Goal: Answer question/provide support: Share knowledge or assist other users

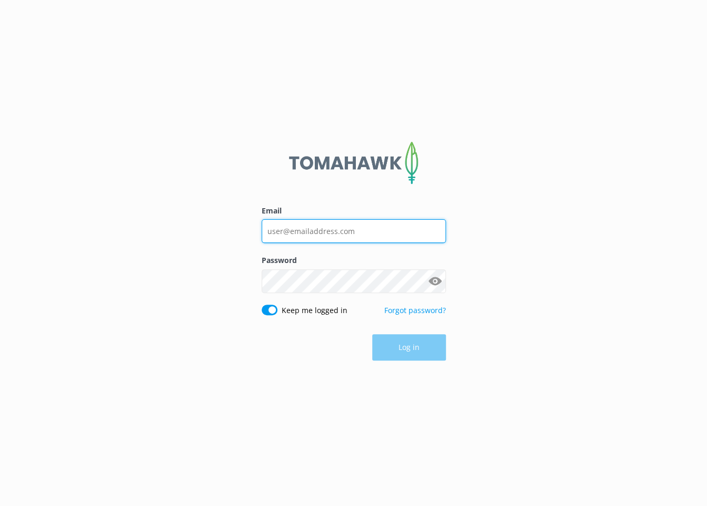
click at [377, 230] on input "Email" at bounding box center [354, 231] width 184 height 24
type input "paddle@kaikourakayaks.nz"
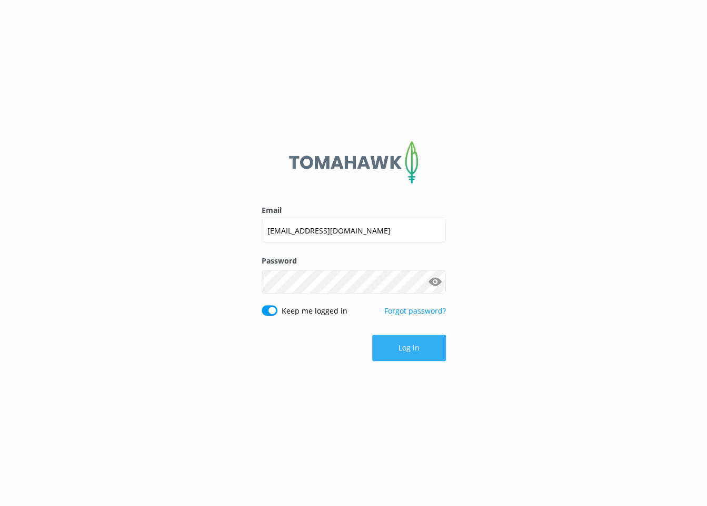
click at [414, 348] on button "Log in" at bounding box center [409, 348] width 74 height 26
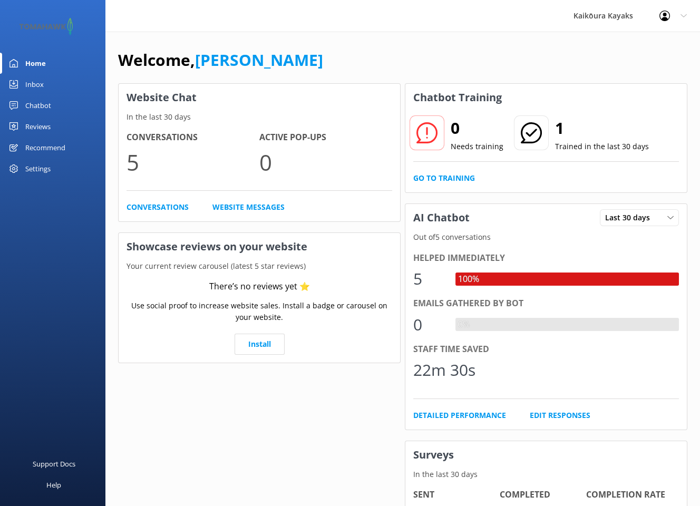
click at [681, 16] on icon at bounding box center [683, 16] width 6 height 6
click at [560, 65] on div "Welcome, Matt" at bounding box center [402, 65] width 569 height 36
click at [272, 23] on div "Kaikōura Kayaks Profile Settings Logout" at bounding box center [350, 16] width 700 height 32
click at [34, 83] on div "Inbox" at bounding box center [34, 84] width 18 height 21
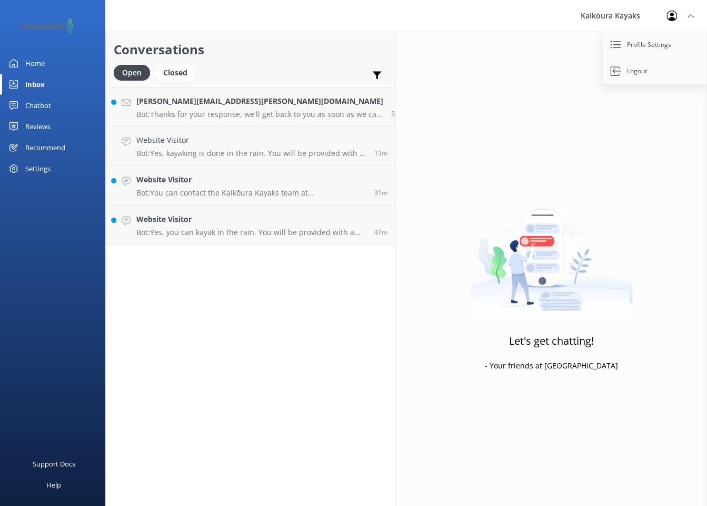
click at [41, 102] on div "Chatbot" at bounding box center [38, 105] width 26 height 21
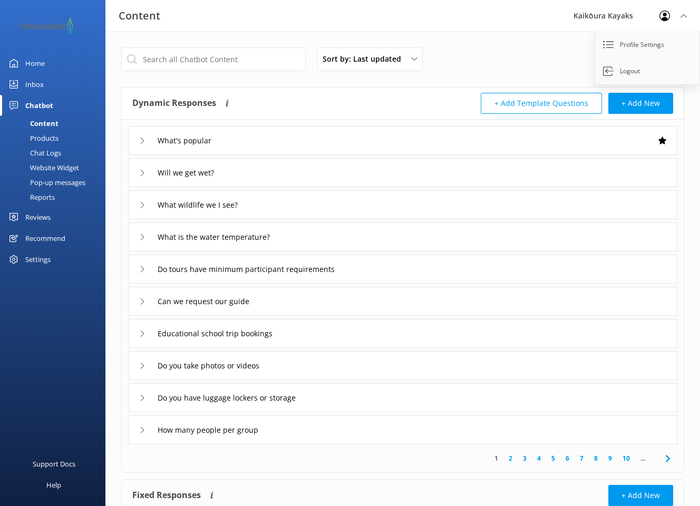
click at [509, 458] on link "2" at bounding box center [510, 458] width 14 height 10
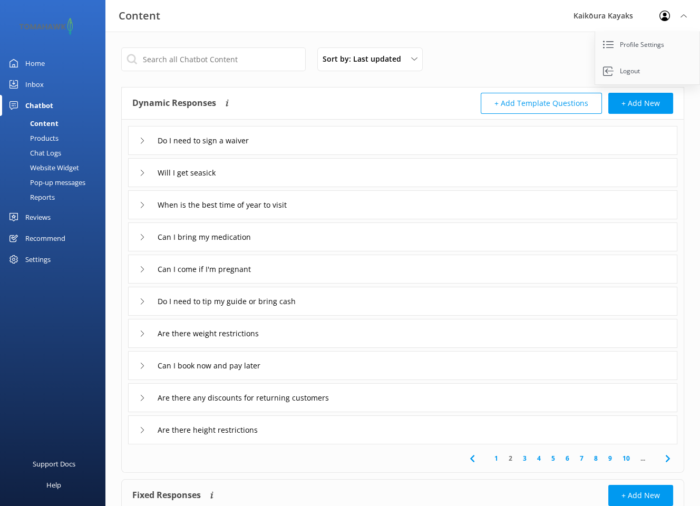
click at [143, 172] on use at bounding box center [142, 173] width 3 height 6
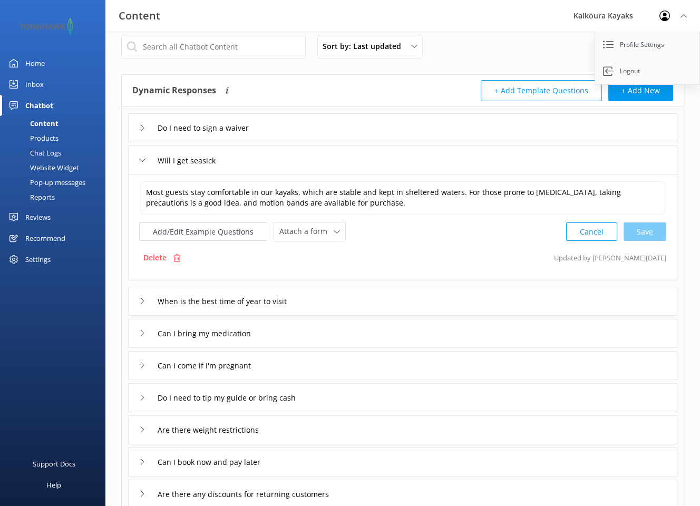
scroll to position [53, 0]
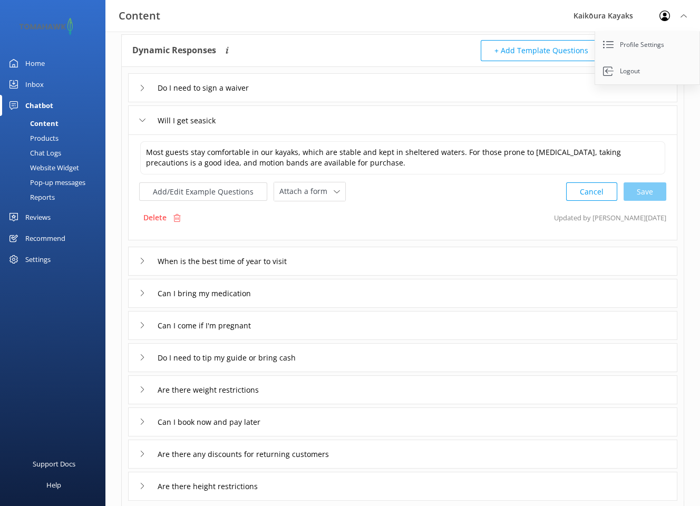
click at [53, 180] on div "Pop-up messages" at bounding box center [45, 182] width 79 height 15
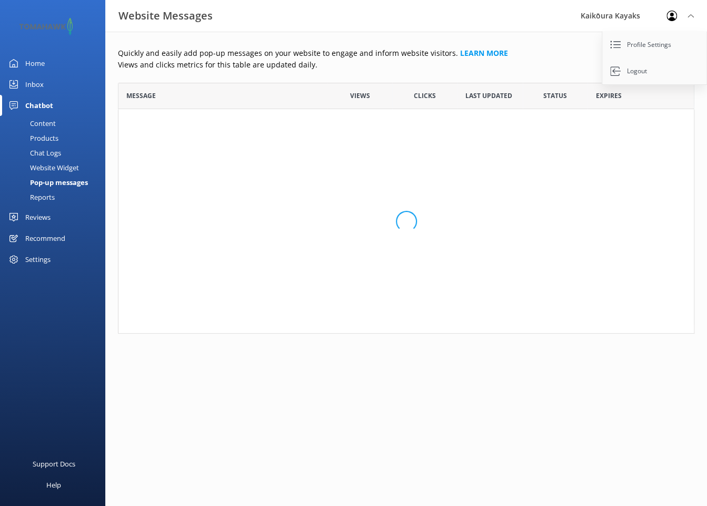
scroll to position [243, 568]
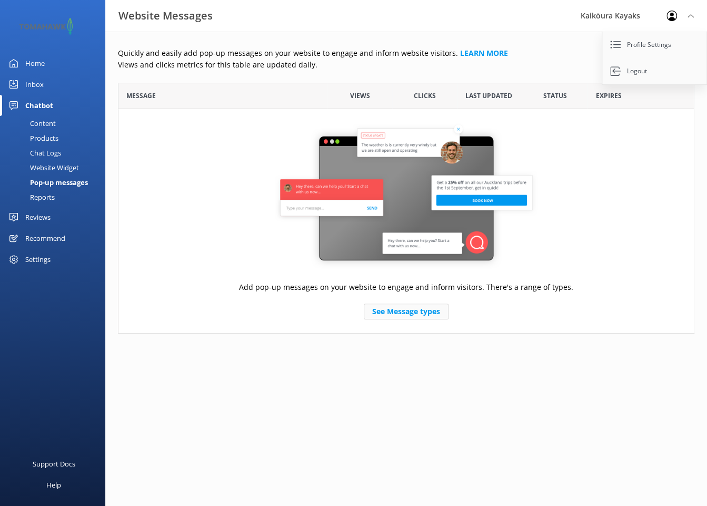
click at [394, 312] on link "See Message types" at bounding box center [406, 311] width 85 height 16
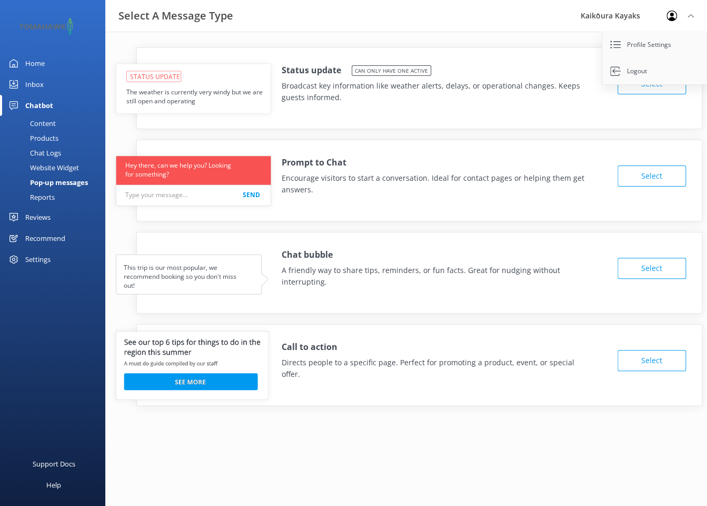
click at [358, 198] on div "Prompt to Chat Encourage visitors to start a conversation. Ideal for contact pa…" at bounding box center [419, 173] width 565 height 66
click at [36, 217] on div "Reviews" at bounding box center [37, 216] width 25 height 21
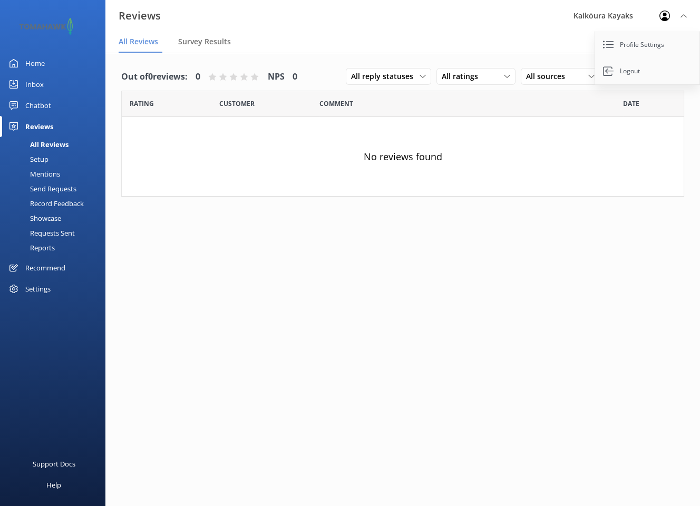
click at [42, 103] on div "Chatbot" at bounding box center [38, 105] width 26 height 21
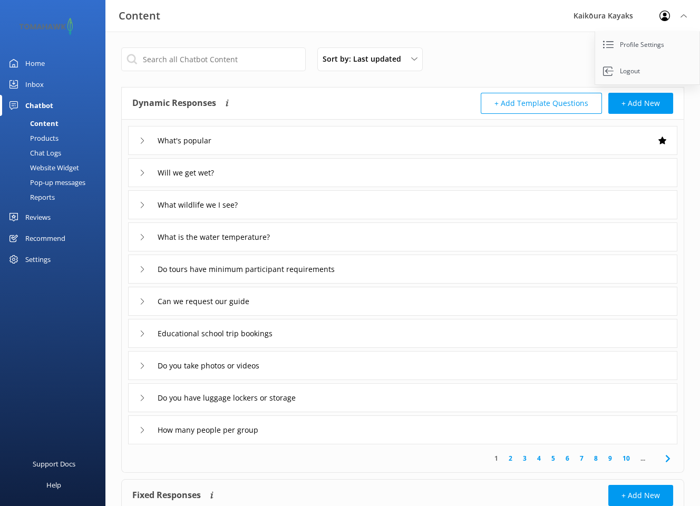
click at [33, 83] on div "Inbox" at bounding box center [34, 84] width 18 height 21
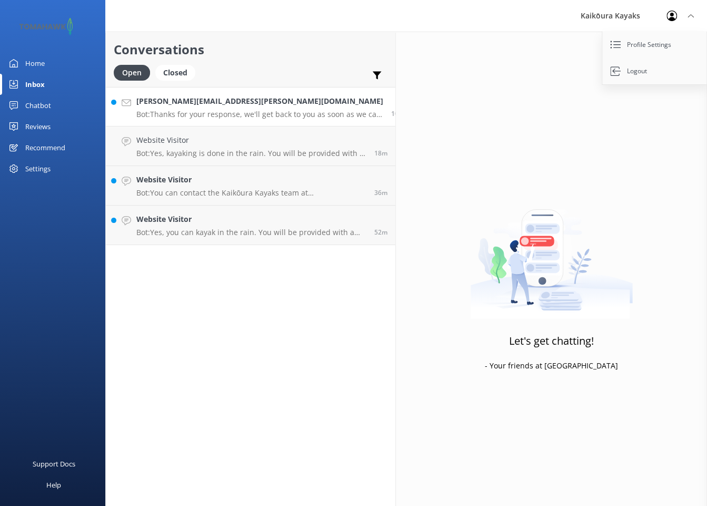
click at [184, 114] on p "Bot: Thanks for your response, we'll get back to you as soon as we can during o…" at bounding box center [259, 114] width 247 height 9
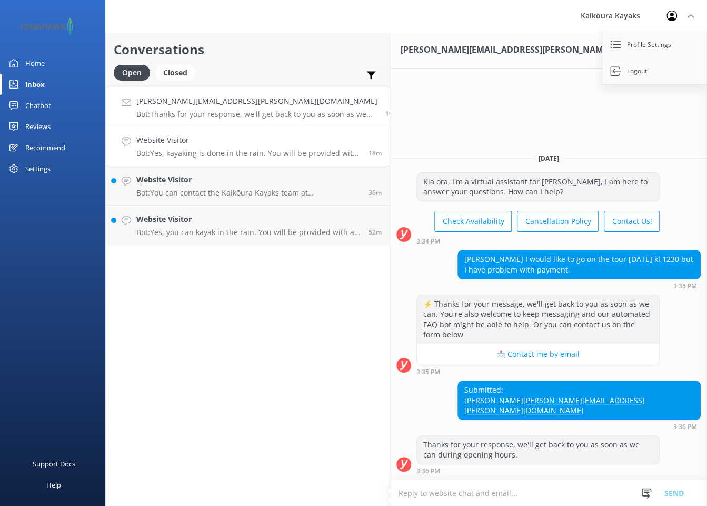
click at [194, 151] on p "Bot: Yes, kayaking is done in the rain. You will be provided with a shell layer…" at bounding box center [248, 153] width 224 height 9
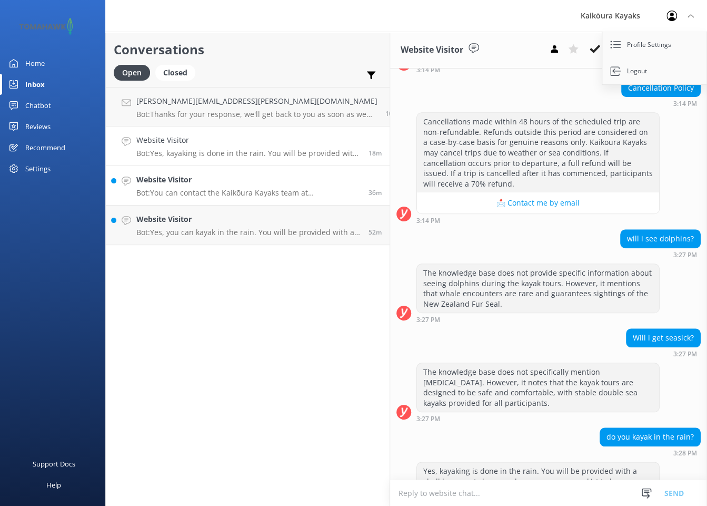
scroll to position [350, 0]
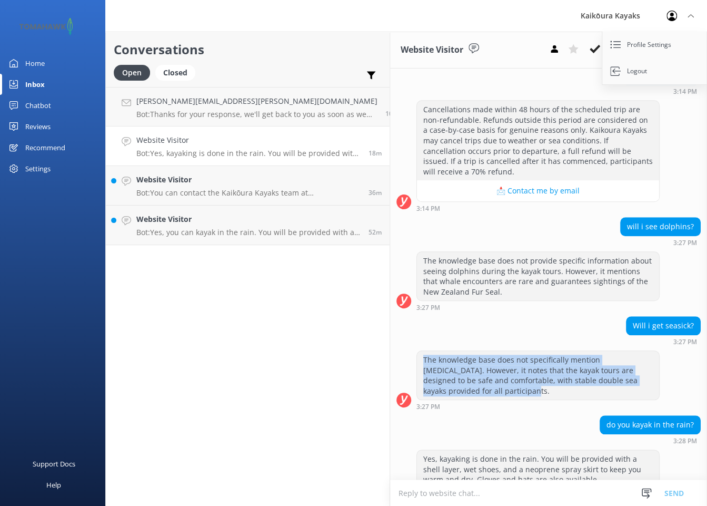
drag, startPoint x: 347, startPoint y: 343, endPoint x: 506, endPoint y: 366, distance: 160.2
click at [506, 366] on div "The knowledge base does not specifically mention seasickness. However, it notes…" at bounding box center [538, 375] width 242 height 48
copy div "The knowledge base does not specifically mention seasickness. However, it notes…"
click at [34, 83] on div "Inbox" at bounding box center [34, 84] width 19 height 21
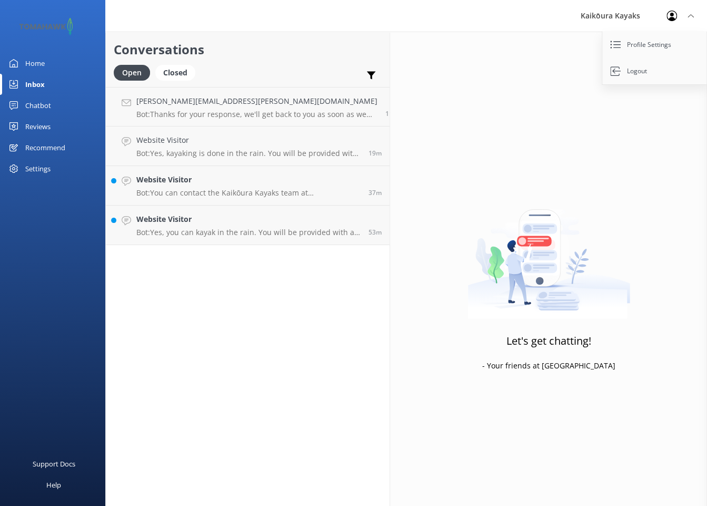
click at [33, 64] on div "Home" at bounding box center [34, 63] width 19 height 21
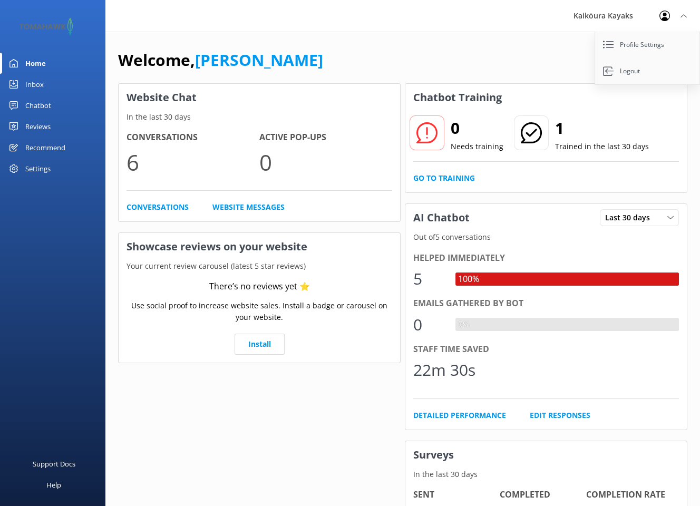
click at [33, 167] on div "Settings" at bounding box center [37, 168] width 25 height 21
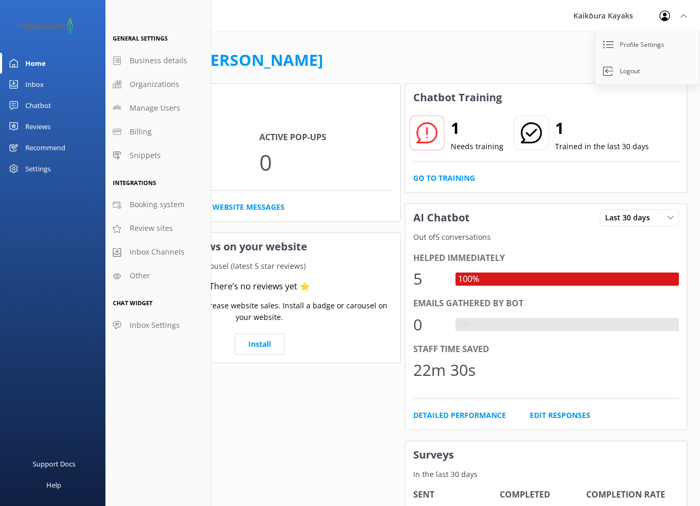
click at [34, 168] on div "Settings" at bounding box center [37, 168] width 25 height 21
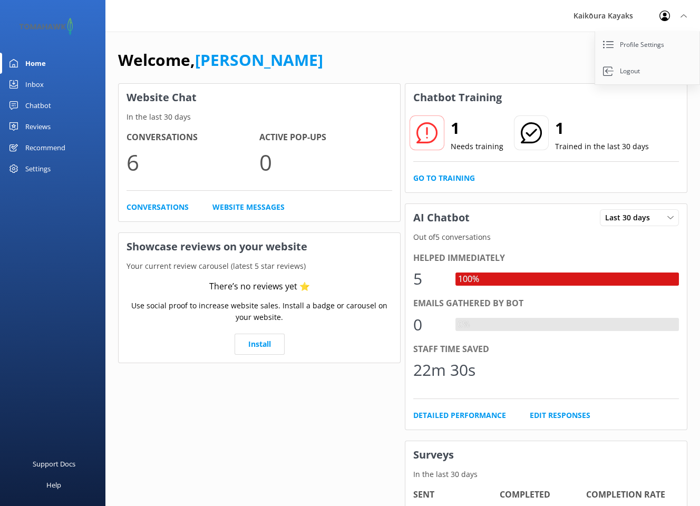
click at [34, 168] on div "Settings" at bounding box center [37, 168] width 25 height 21
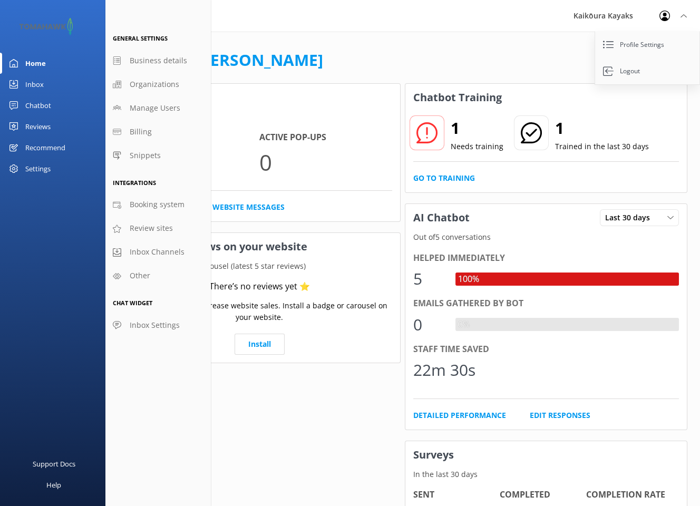
click at [35, 105] on div "Chatbot" at bounding box center [38, 105] width 26 height 21
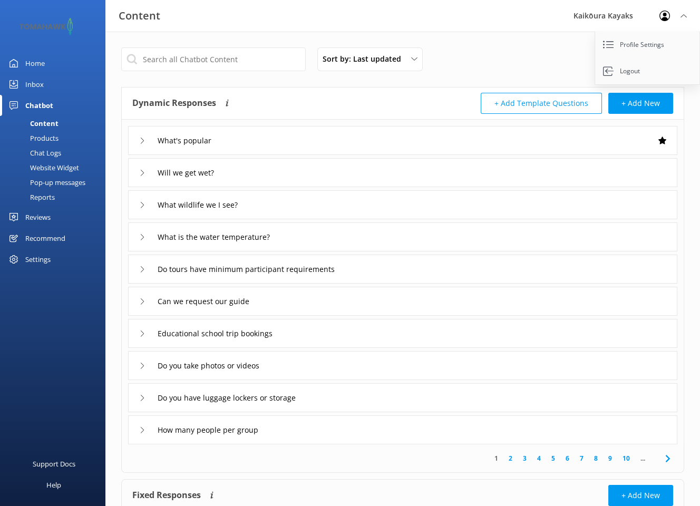
click at [513, 458] on link "2" at bounding box center [510, 458] width 14 height 10
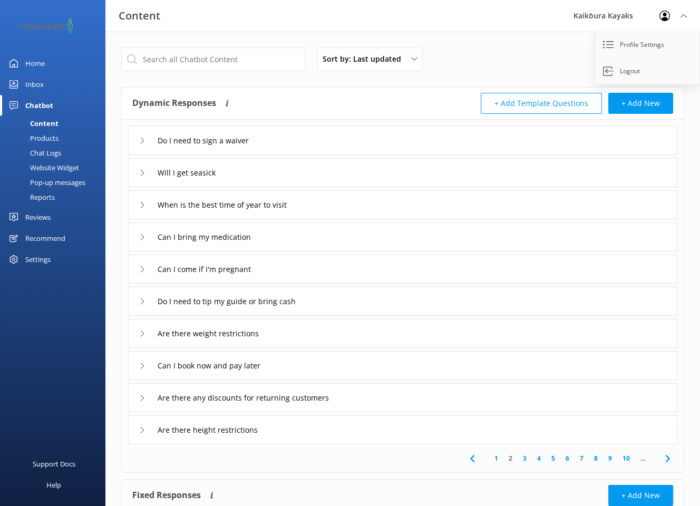
click at [143, 172] on use at bounding box center [142, 173] width 3 height 6
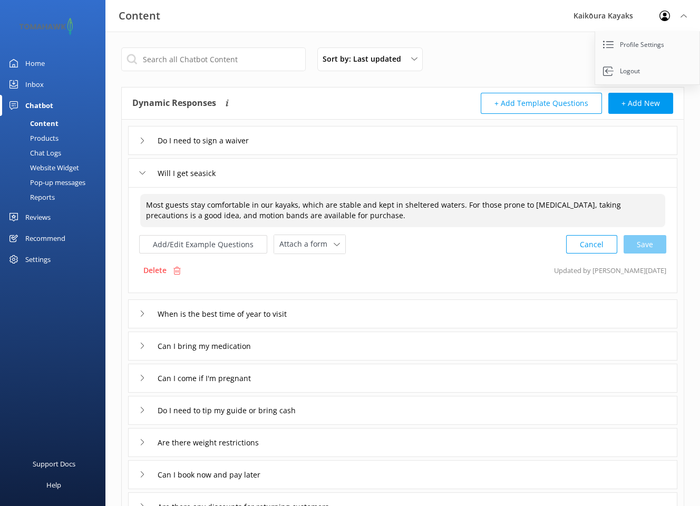
drag, startPoint x: 146, startPoint y: 202, endPoint x: 341, endPoint y: 216, distance: 195.9
click at [341, 216] on textarea "Most guests stay comfortable in our kayaks, which are stable and kept in shelte…" at bounding box center [402, 210] width 525 height 33
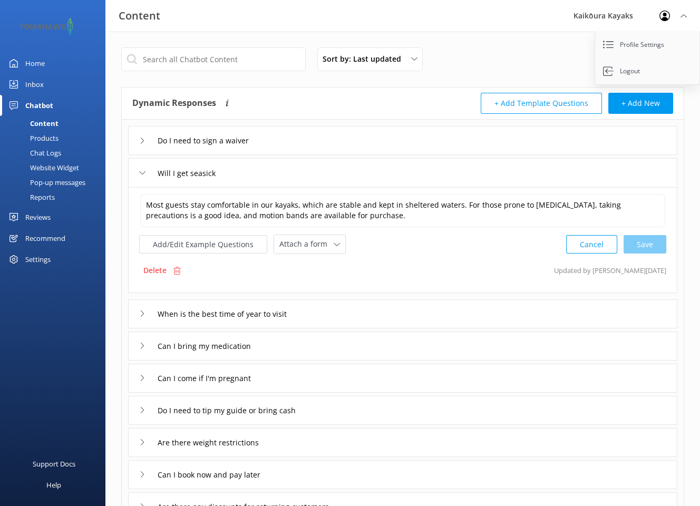
click at [47, 179] on div "Pop-up messages" at bounding box center [45, 182] width 79 height 15
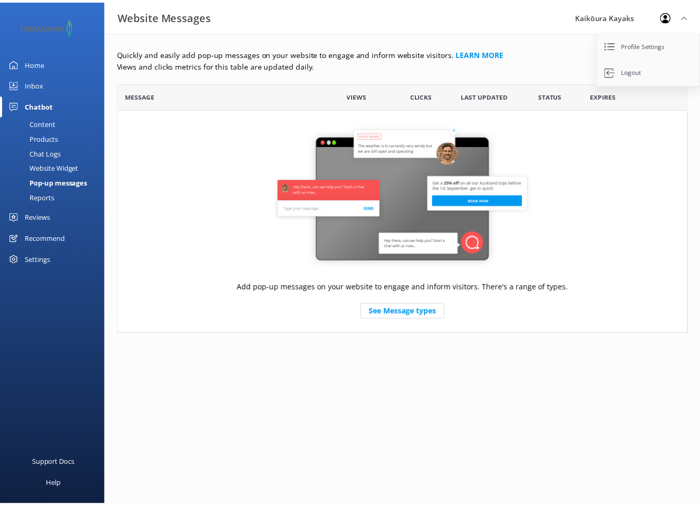
scroll to position [243, 568]
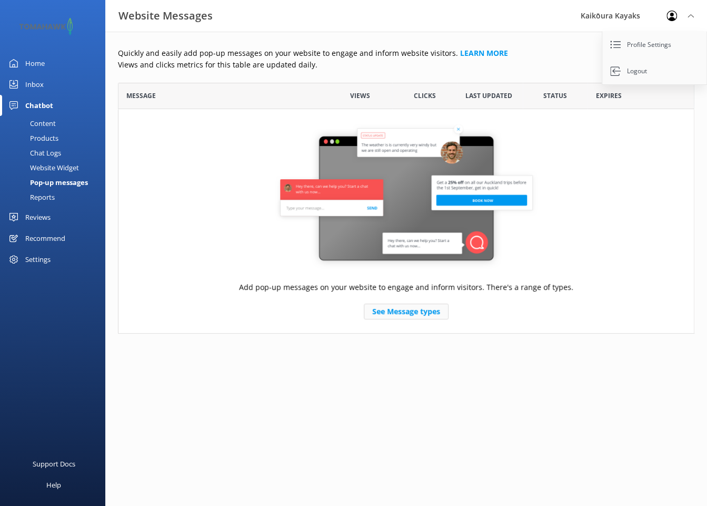
click at [394, 310] on link "See Message types" at bounding box center [406, 311] width 85 height 16
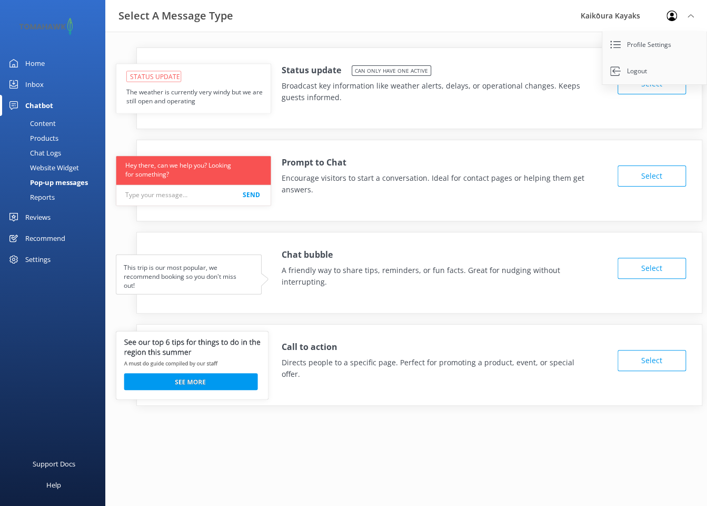
click at [44, 123] on div "Content" at bounding box center [31, 123] width 50 height 15
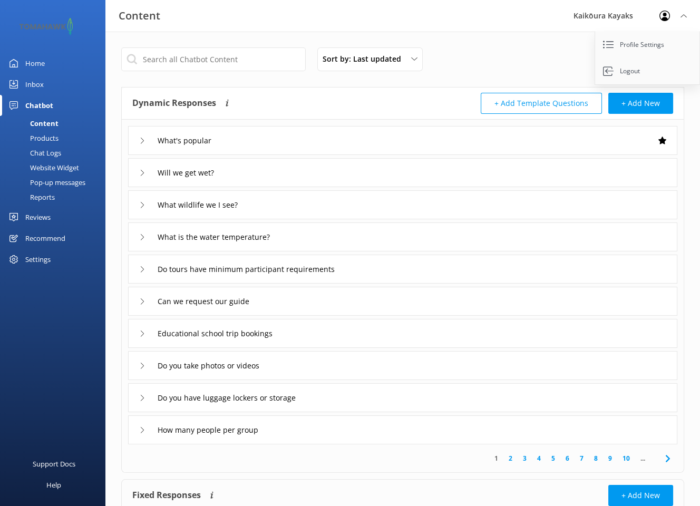
click at [510, 458] on link "2" at bounding box center [510, 458] width 14 height 10
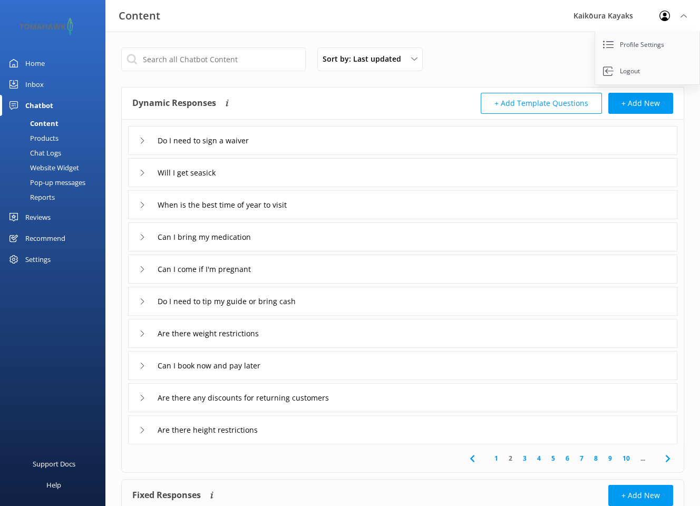
click at [141, 172] on icon at bounding box center [142, 173] width 6 height 6
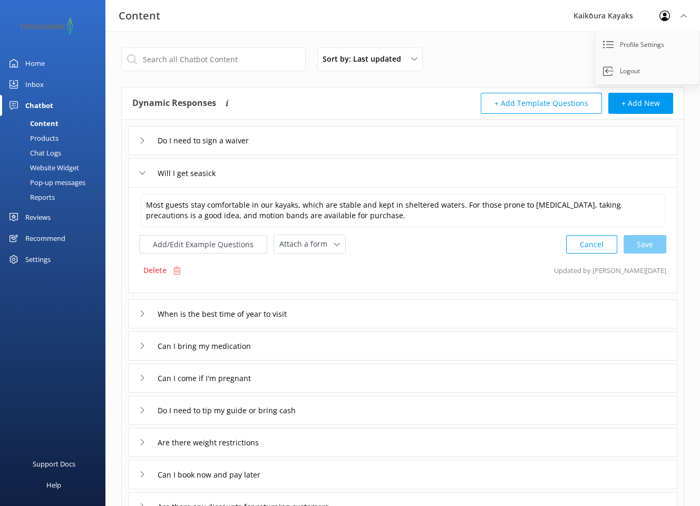
click at [29, 83] on div "Inbox" at bounding box center [34, 84] width 18 height 21
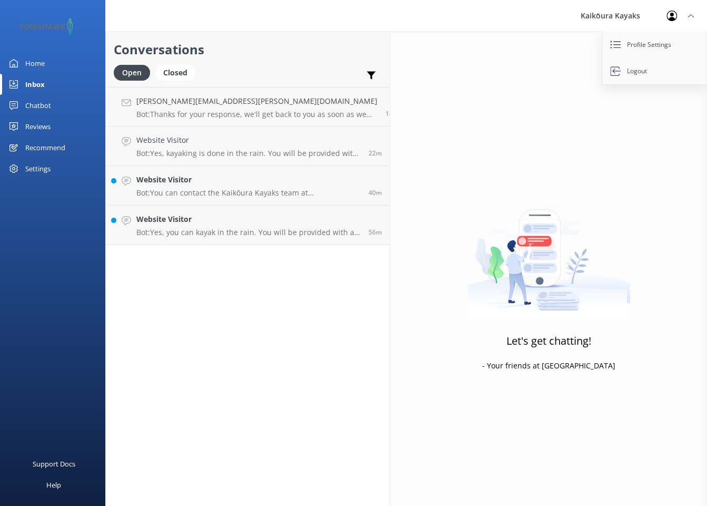
click at [35, 123] on div "Reviews" at bounding box center [37, 126] width 25 height 21
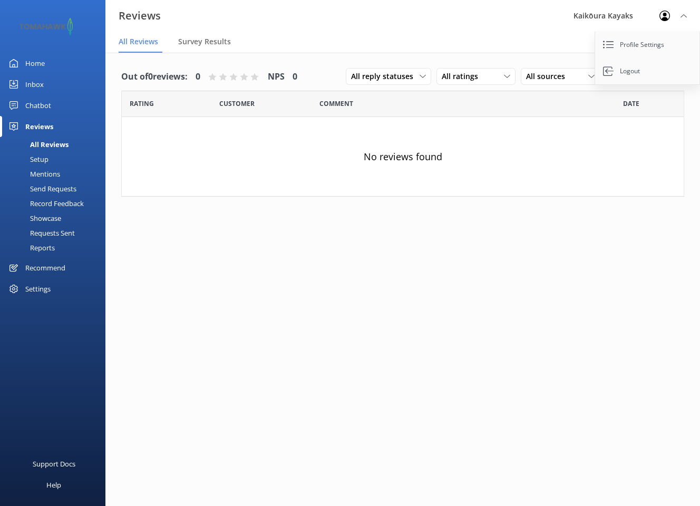
click at [36, 103] on div "Chatbot" at bounding box center [38, 105] width 26 height 21
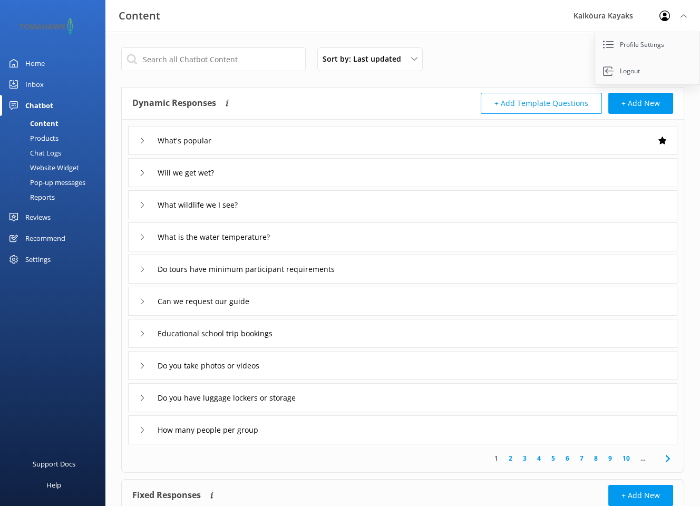
click at [34, 83] on div "Inbox" at bounding box center [34, 84] width 18 height 21
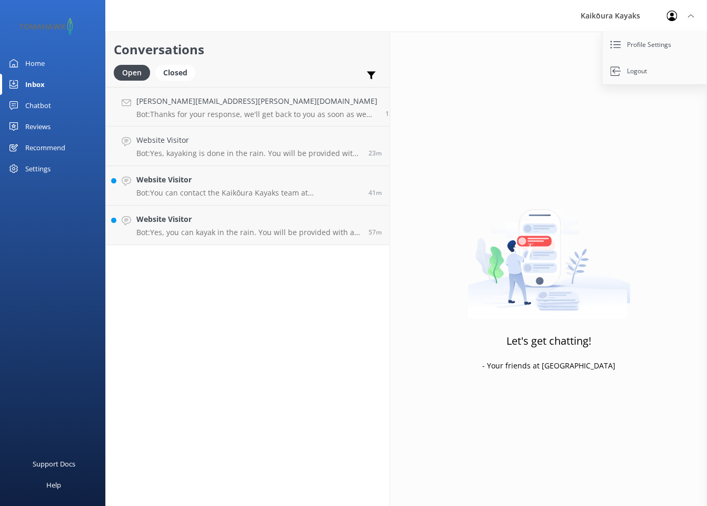
click at [34, 83] on div "Inbox" at bounding box center [34, 84] width 19 height 21
click at [41, 82] on div "Inbox" at bounding box center [34, 84] width 19 height 21
click at [42, 84] on div "Inbox" at bounding box center [34, 84] width 19 height 21
click at [40, 85] on div "Inbox" at bounding box center [34, 84] width 19 height 21
click at [36, 105] on div "Chatbot" at bounding box center [38, 105] width 26 height 21
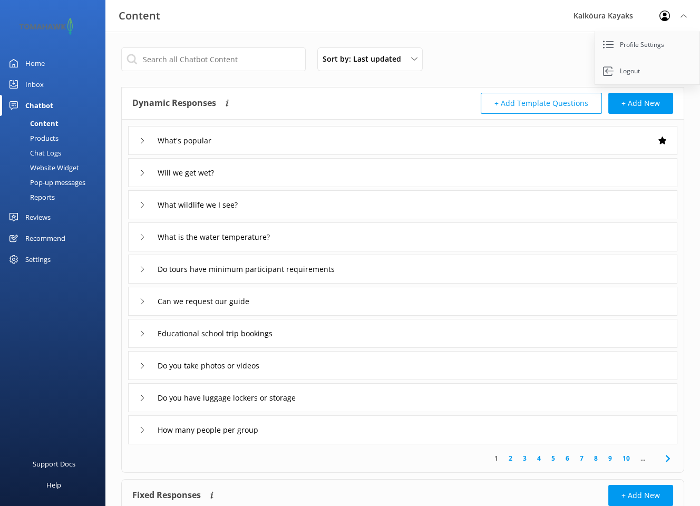
click at [143, 142] on icon at bounding box center [142, 140] width 6 height 6
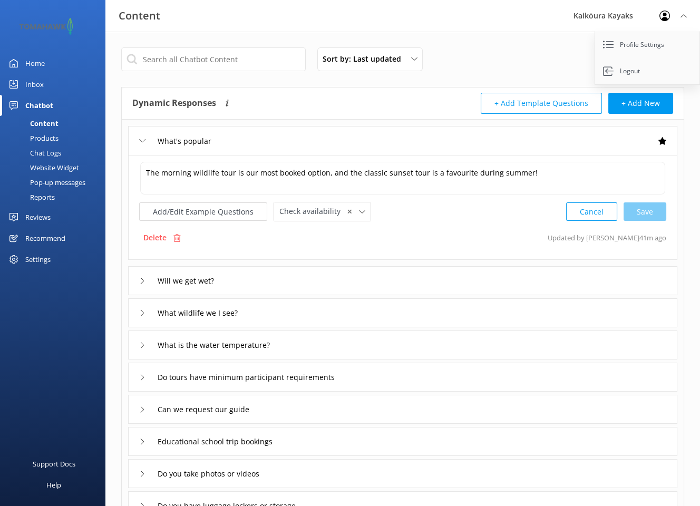
click at [143, 142] on icon at bounding box center [142, 140] width 6 height 6
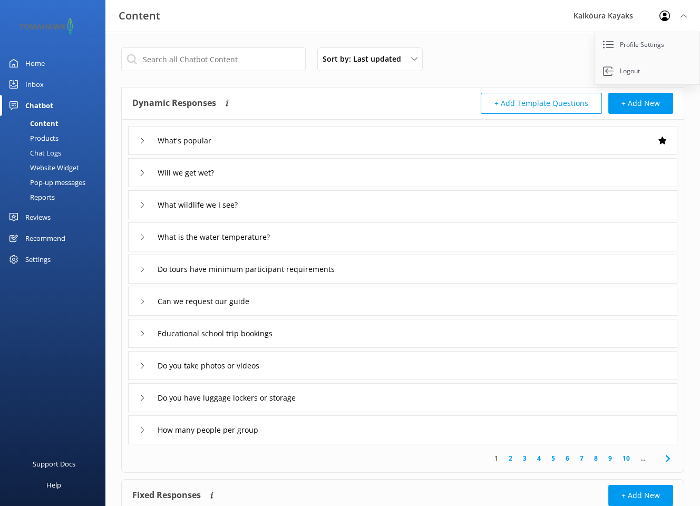
click at [144, 140] on icon at bounding box center [142, 140] width 6 height 6
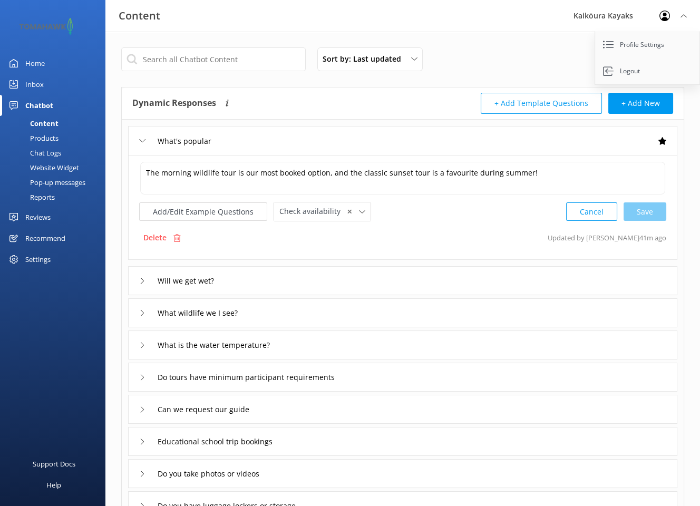
click at [41, 60] on div "Home" at bounding box center [34, 63] width 19 height 21
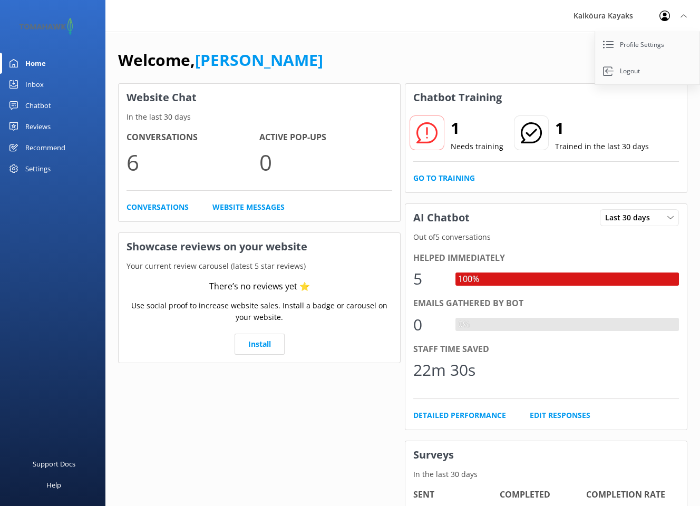
click at [37, 82] on div "Inbox" at bounding box center [34, 84] width 18 height 21
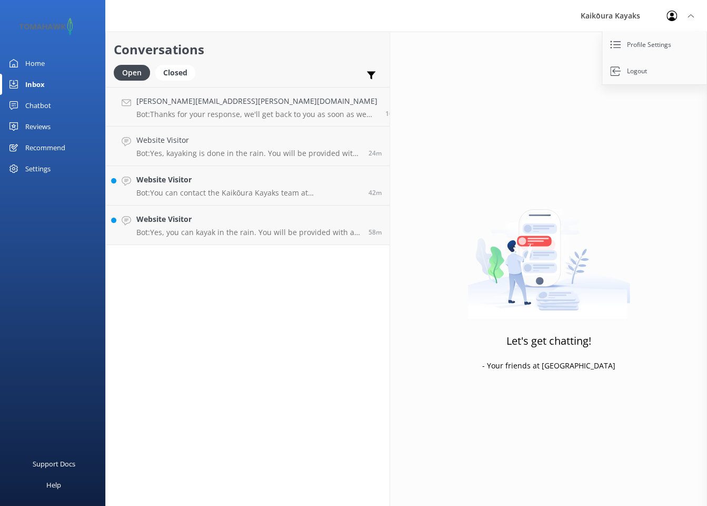
click at [35, 103] on div "Chatbot" at bounding box center [38, 105] width 26 height 21
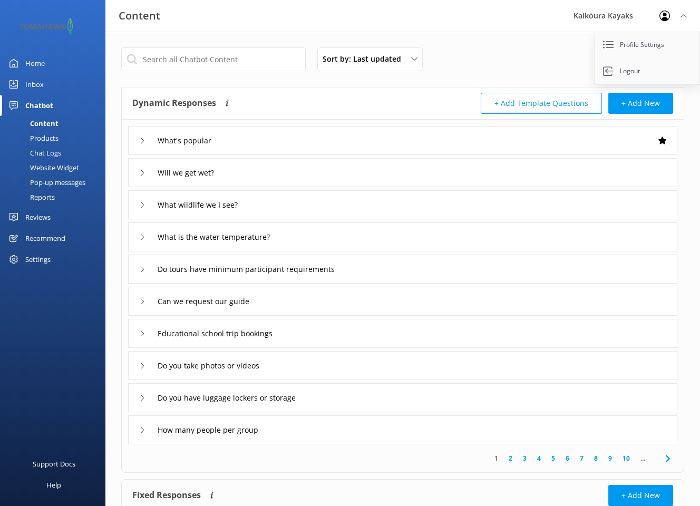
click at [37, 257] on div "Settings" at bounding box center [37, 259] width 25 height 21
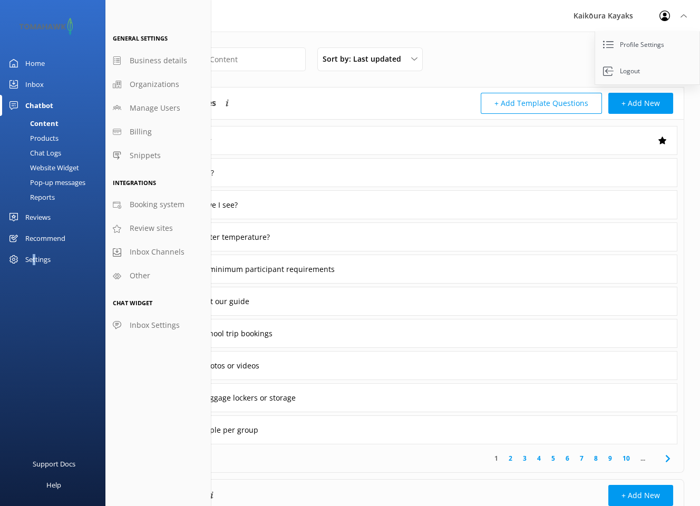
click at [35, 259] on div "Settings" at bounding box center [37, 259] width 25 height 21
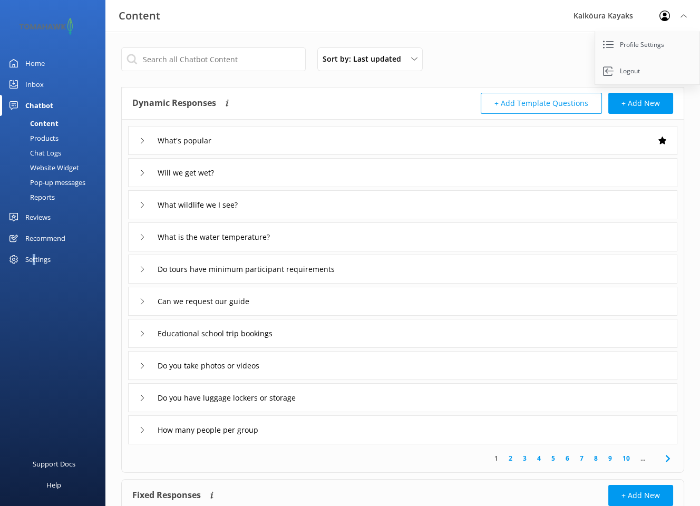
click at [34, 61] on div "Home" at bounding box center [34, 63] width 19 height 21
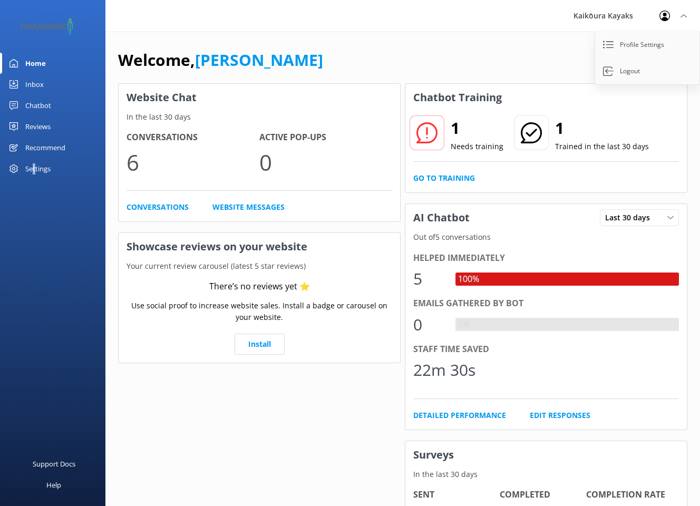
click at [37, 104] on div "Chatbot" at bounding box center [38, 105] width 26 height 21
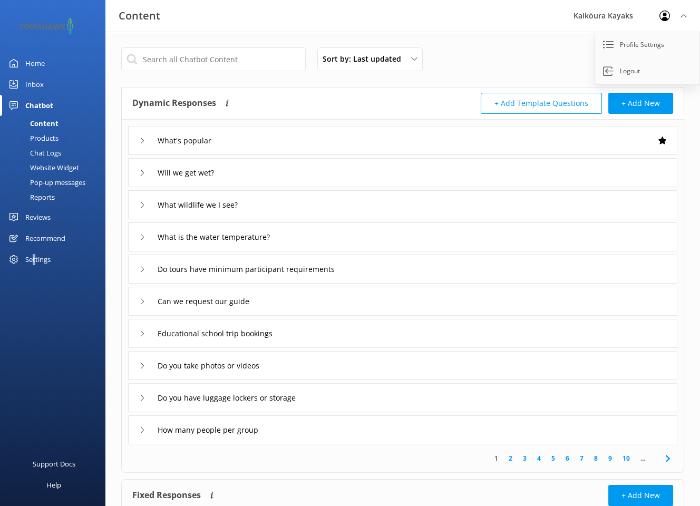
click at [33, 257] on div "Settings" at bounding box center [37, 259] width 25 height 21
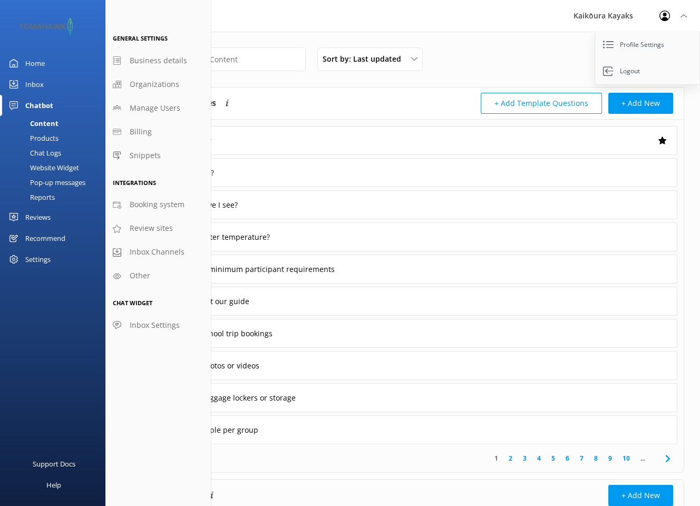
click at [310, 459] on div "1 2 3 4 5 6 7 8 9 10 ..." at bounding box center [402, 458] width 557 height 28
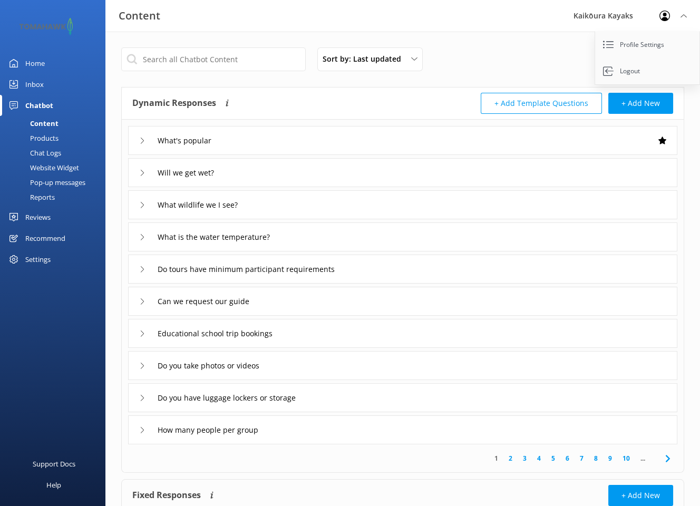
click at [47, 135] on div "Products" at bounding box center [32, 138] width 52 height 15
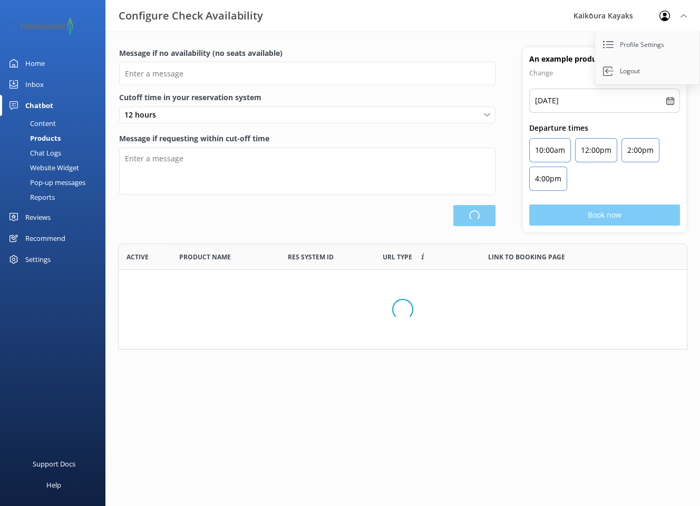
type input "There are no seats available, please check an alternative day"
type textarea "Our online booking system closes {hours} prior to departure. Please contact us …"
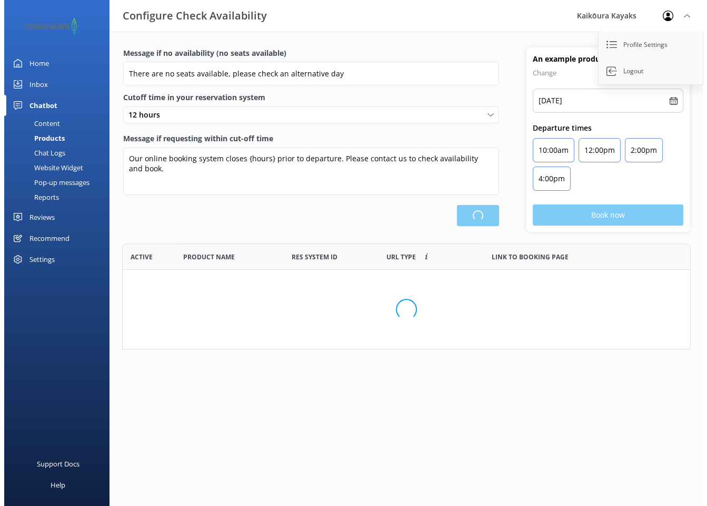
scroll to position [309, 560]
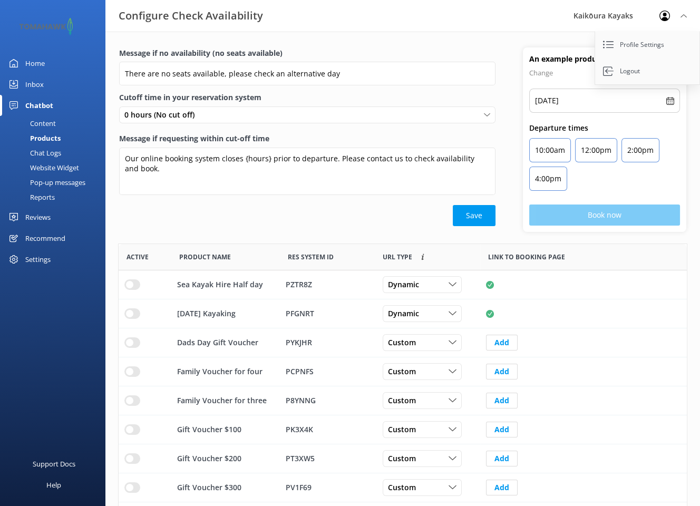
click at [38, 120] on div "Content" at bounding box center [31, 123] width 50 height 15
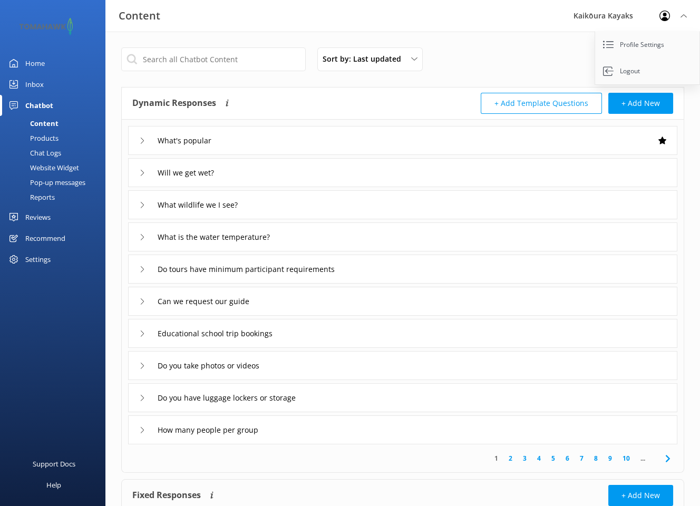
click at [142, 203] on use at bounding box center [142, 205] width 3 height 6
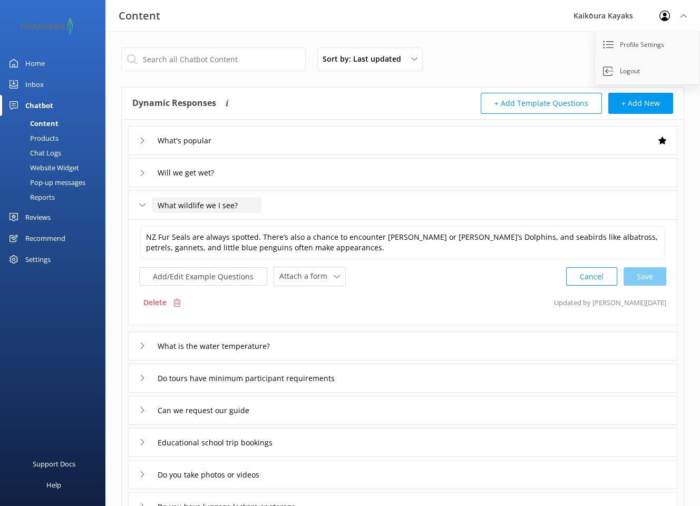
click at [213, 205] on input "What wildlife we I see?" at bounding box center [207, 205] width 110 height 16
click at [317, 209] on div "What wildlife we I see?" at bounding box center [402, 204] width 549 height 29
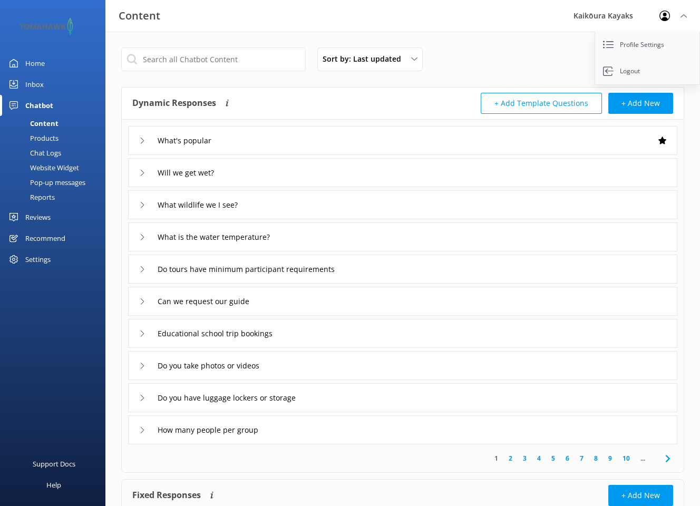
click at [311, 204] on div "What wildlife we I see?" at bounding box center [402, 204] width 549 height 29
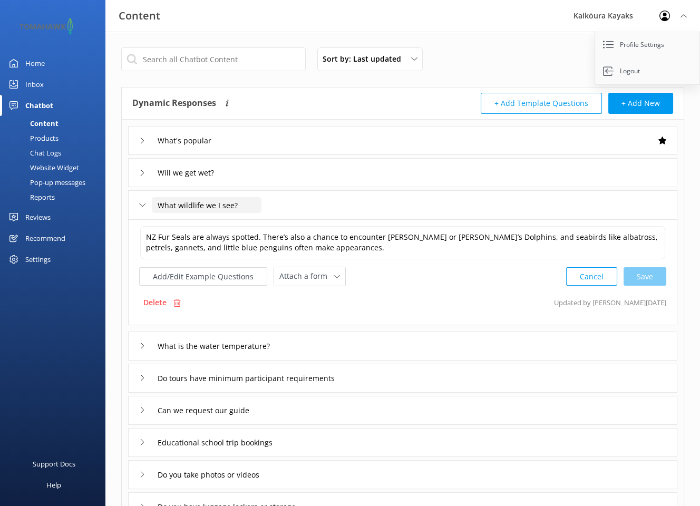
click at [214, 205] on input "What wildlife we I see?" at bounding box center [207, 205] width 110 height 16
click at [655, 276] on div "Cancel Save" at bounding box center [616, 276] width 100 height 19
click at [356, 205] on div "What wildlife we I see?" at bounding box center [402, 204] width 549 height 29
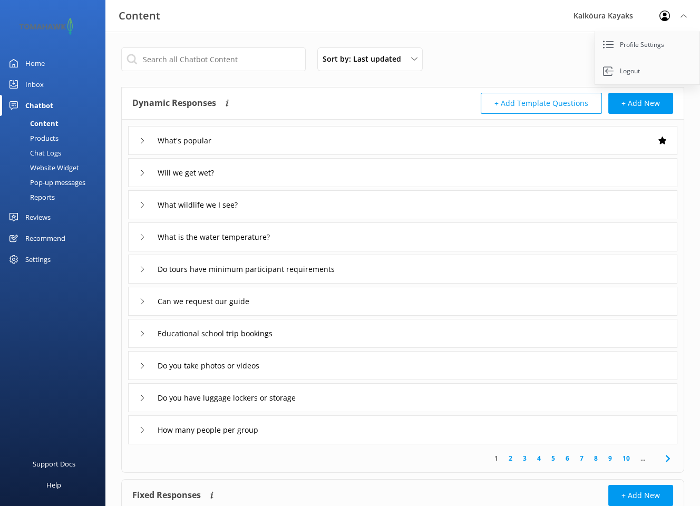
click at [341, 205] on div "What wildlife we I see?" at bounding box center [402, 204] width 549 height 29
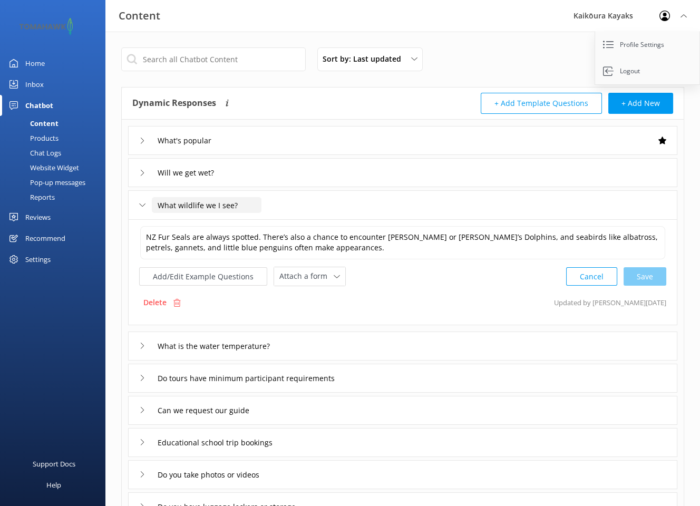
click at [215, 205] on input "What wildlife we I see?" at bounding box center [207, 205] width 110 height 16
type input "What wildlife we I see?"
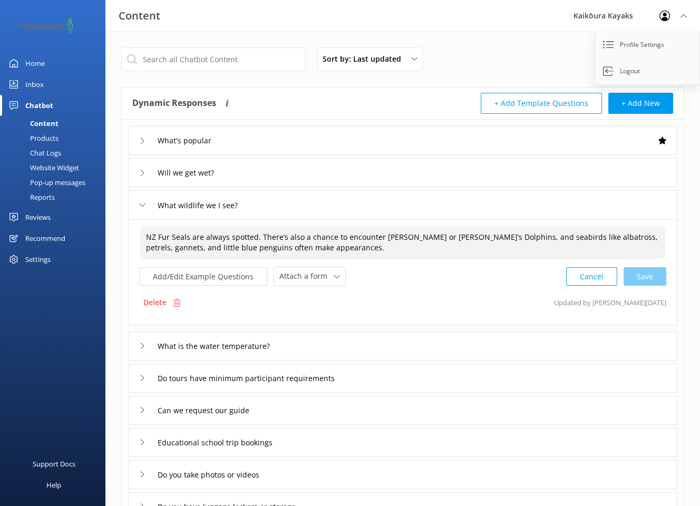
click at [322, 254] on textarea "NZ Fur Seals are always spotted. There’s also a chance to encounter Dusky or He…" at bounding box center [402, 242] width 525 height 33
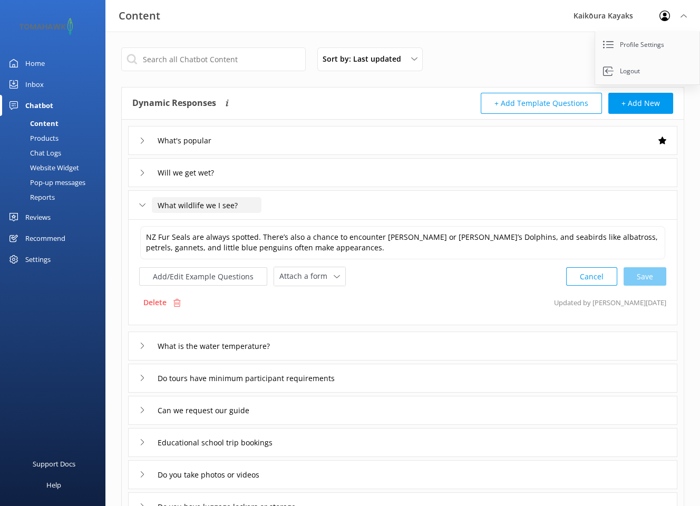
drag, startPoint x: 156, startPoint y: 203, endPoint x: 246, endPoint y: 205, distance: 90.1
click at [246, 205] on input "What wildlife we I see?" at bounding box center [207, 205] width 110 height 16
drag, startPoint x: 228, startPoint y: 206, endPoint x: 276, endPoint y: 104, distance: 113.4
click at [276, 104] on div "Dynamic Responses The chatbot will generate a response based on the content inf…" at bounding box center [267, 103] width 270 height 21
drag, startPoint x: 160, startPoint y: 205, endPoint x: 235, endPoint y: 206, distance: 75.9
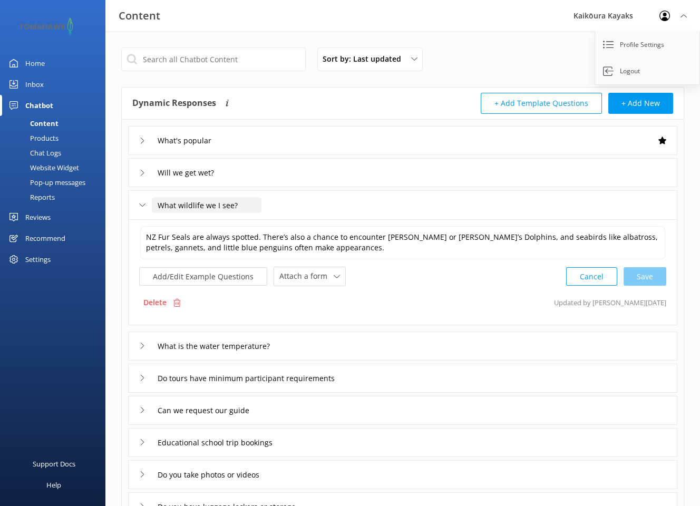
click at [235, 206] on input "What wildlife we I see?" at bounding box center [207, 205] width 110 height 16
click at [38, 84] on div "Inbox" at bounding box center [34, 84] width 18 height 21
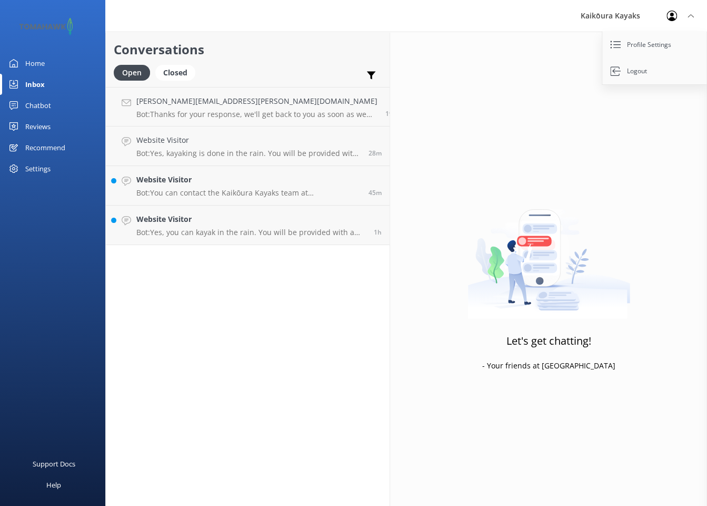
click at [35, 103] on div "Chatbot" at bounding box center [38, 105] width 26 height 21
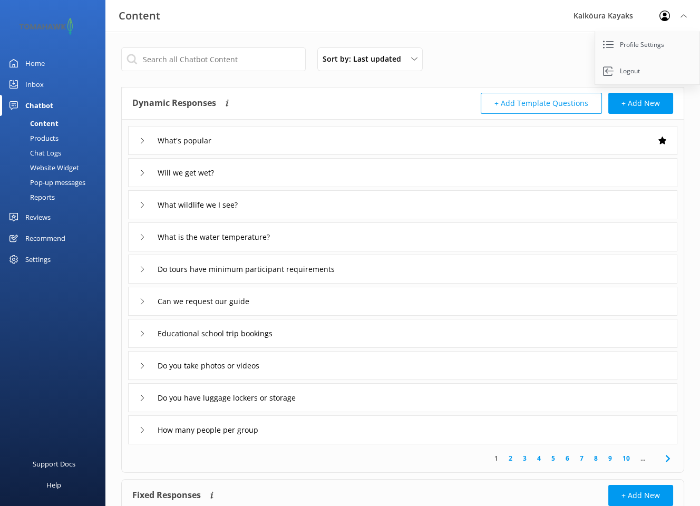
click at [41, 149] on div "Chat Logs" at bounding box center [33, 152] width 55 height 15
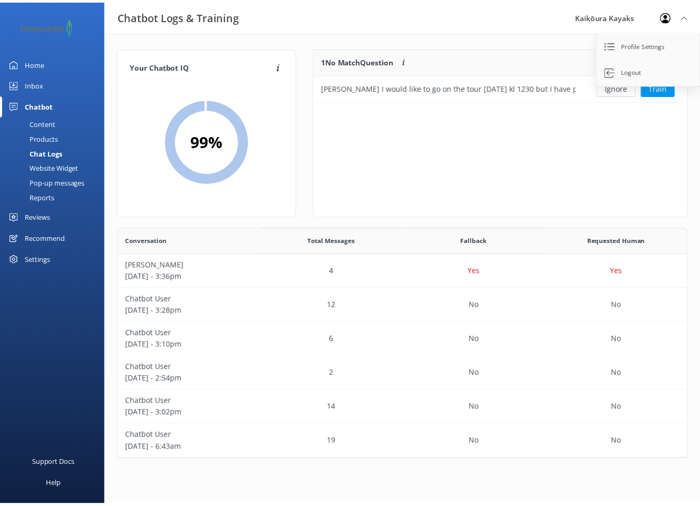
scroll to position [8, 8]
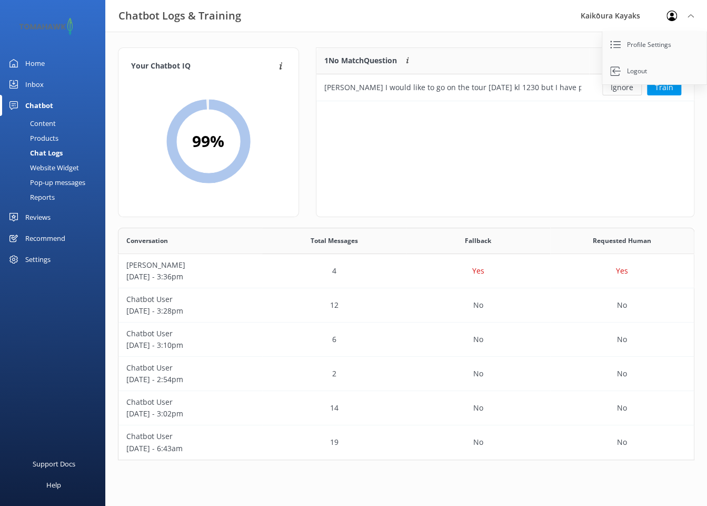
click at [39, 59] on div "Home" at bounding box center [34, 63] width 19 height 21
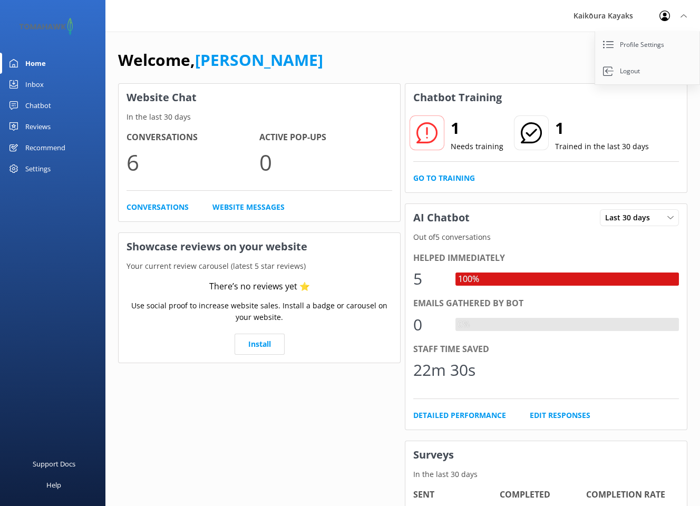
scroll to position [53, 0]
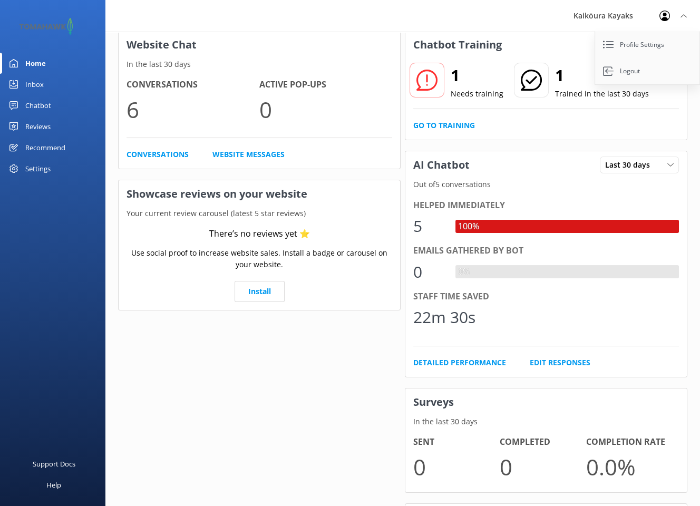
click at [545, 362] on link "Edit Responses" at bounding box center [559, 363] width 61 height 12
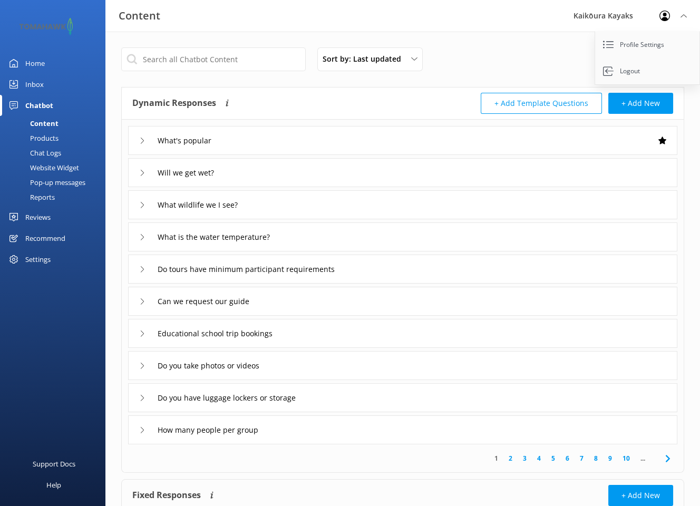
click at [509, 459] on link "2" at bounding box center [510, 458] width 14 height 10
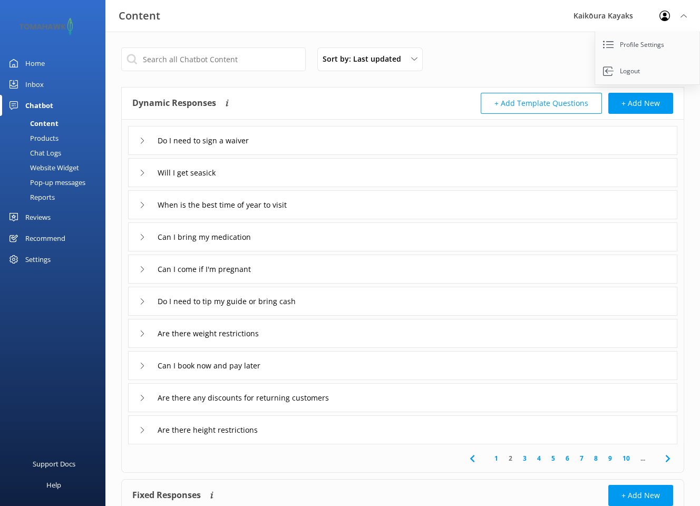
click at [524, 457] on link "3" at bounding box center [524, 458] width 14 height 10
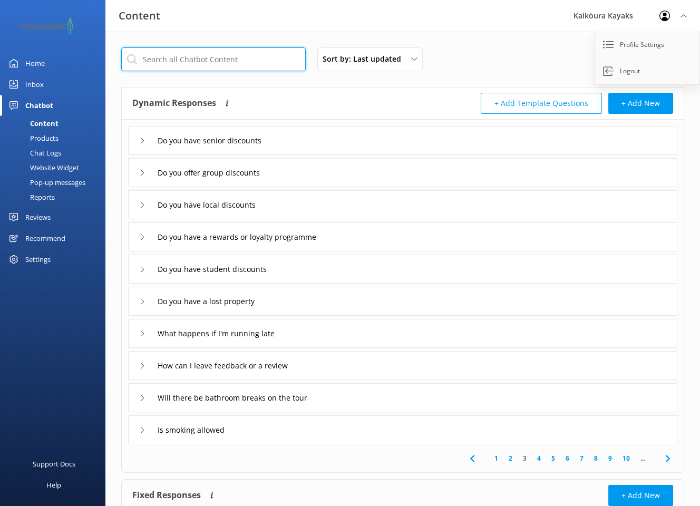
click at [227, 60] on input "text" at bounding box center [213, 59] width 184 height 24
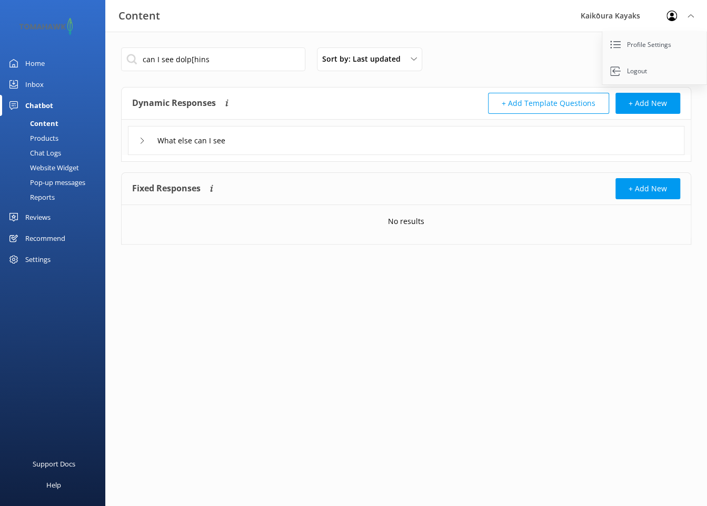
click at [141, 137] on use at bounding box center [142, 140] width 3 height 6
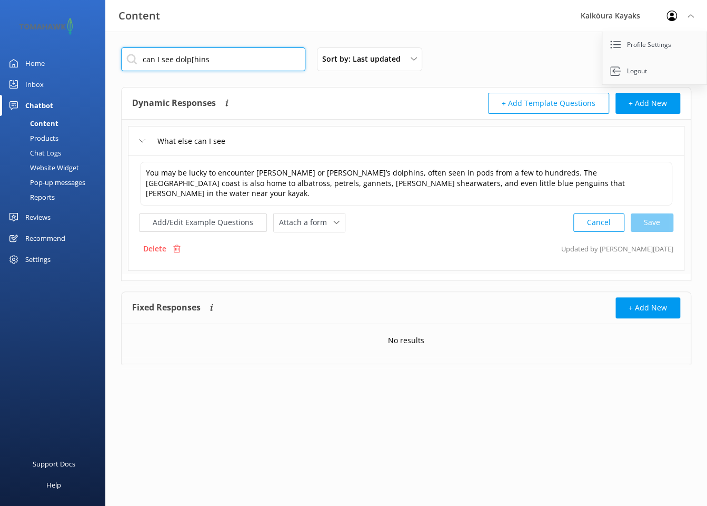
click at [223, 56] on input "can I see dolp[hins" at bounding box center [213, 59] width 184 height 24
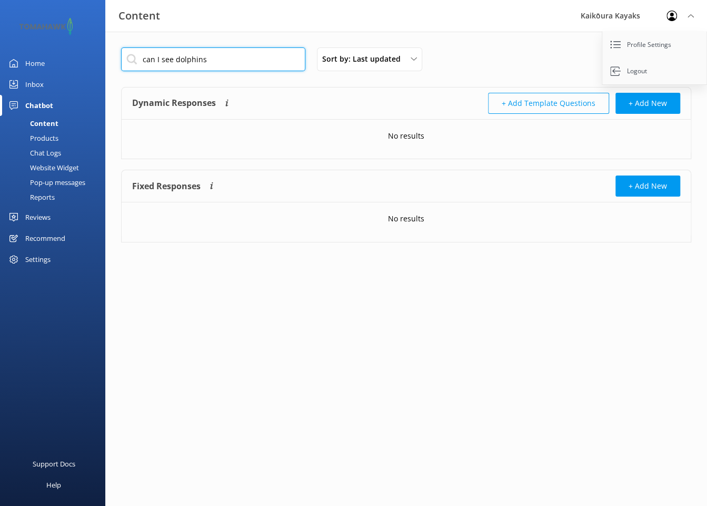
type input "can I see dolphins"
click at [544, 103] on button "+ Add Template Questions" at bounding box center [548, 103] width 121 height 21
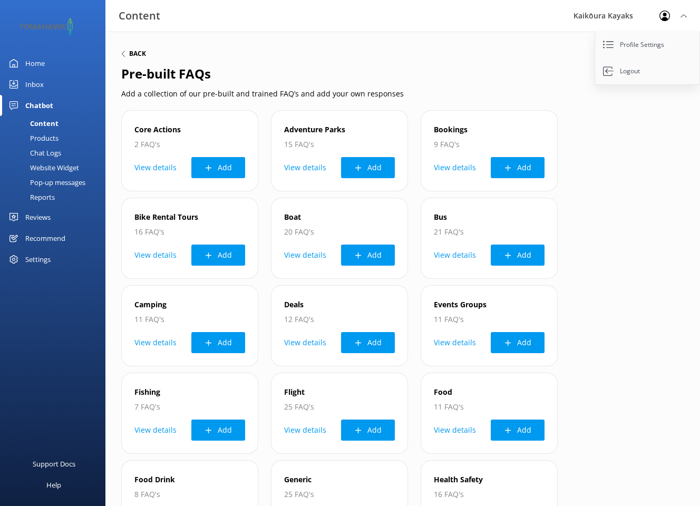
click at [123, 53] on icon at bounding box center [123, 54] width 6 height 6
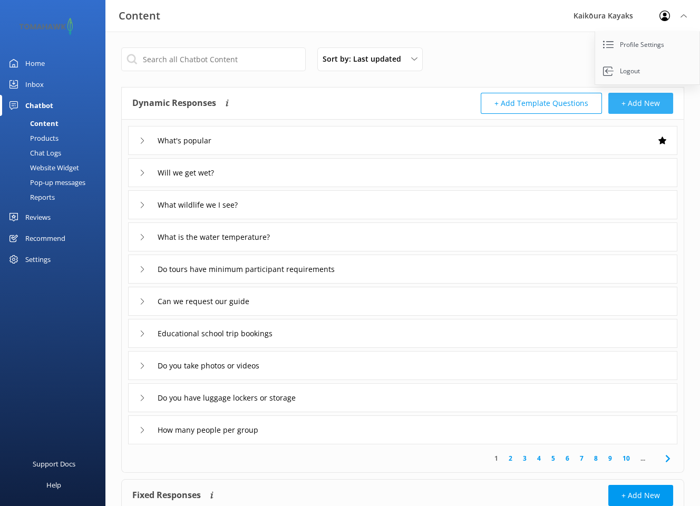
click at [634, 103] on button "+ Add New" at bounding box center [640, 103] width 65 height 21
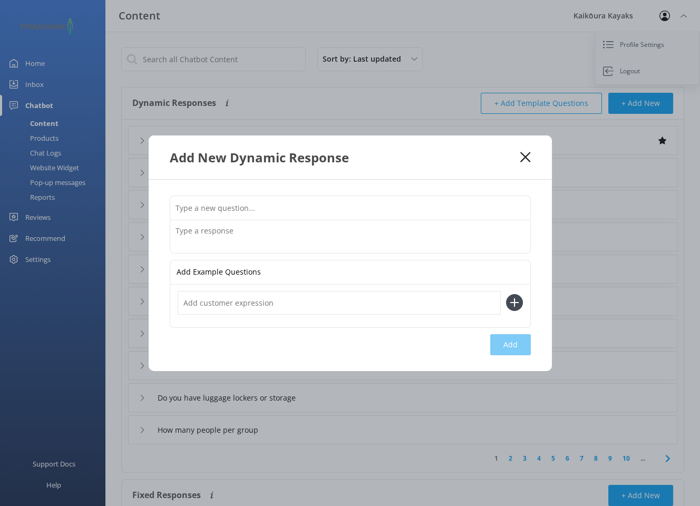
click at [283, 209] on input "text" at bounding box center [350, 208] width 360 height 24
type input "Can I see Dolphins?"
click at [263, 235] on textarea at bounding box center [350, 236] width 360 height 33
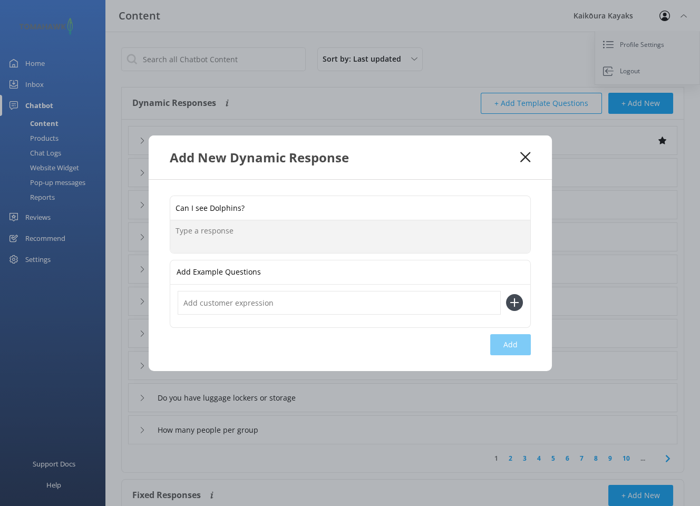
paste textarea "Yes, dolphins are often seen on our tours! While we can’t guarantee sightings s…"
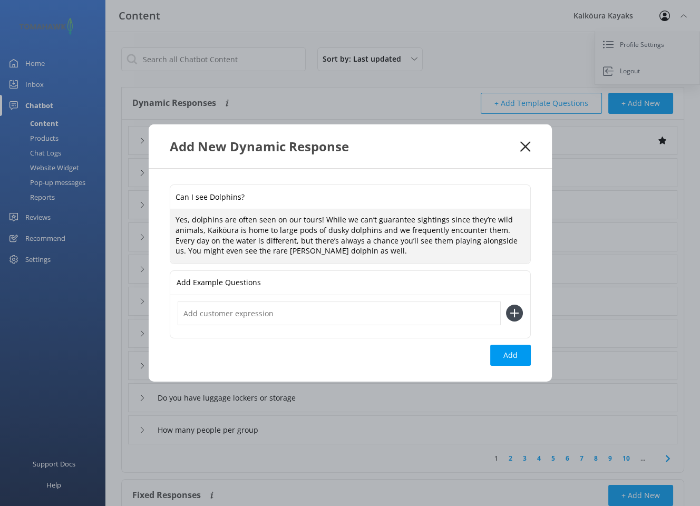
type textarea "Yes, dolphins are often seen on our tours! While we can’t guarantee sightings s…"
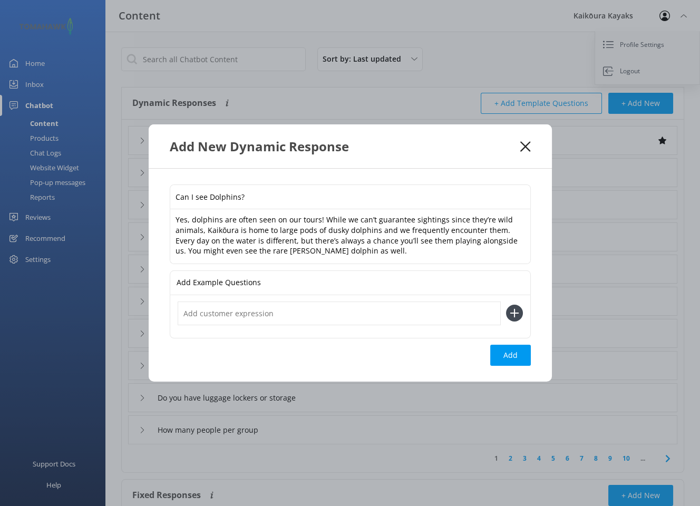
click at [403, 278] on div "Add Example Questions" at bounding box center [350, 283] width 360 height 24
click at [513, 313] on icon at bounding box center [514, 312] width 17 height 17
click at [354, 281] on div "Add Example Questions" at bounding box center [350, 283] width 360 height 24
click at [509, 354] on button "Add" at bounding box center [510, 355] width 41 height 21
type input "Can I see Dolphins?"
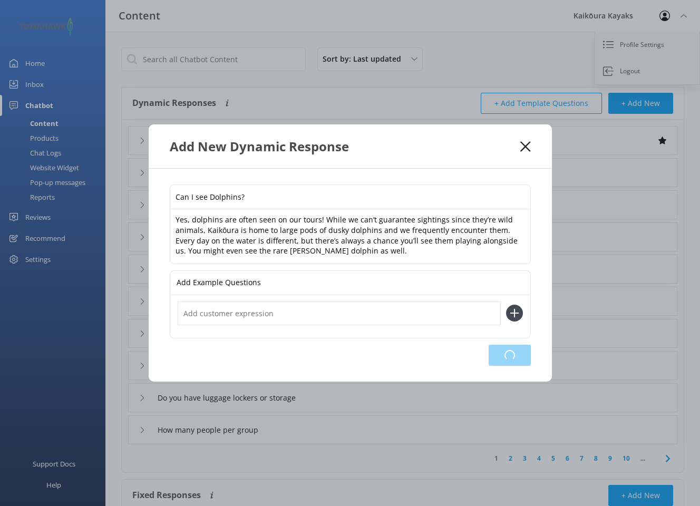
type input "What's popular"
type input "Will we get wet?"
type input "What wildlife we I see?"
type input "What is the water temperature?"
type input "Do tours have minimum participant requirements"
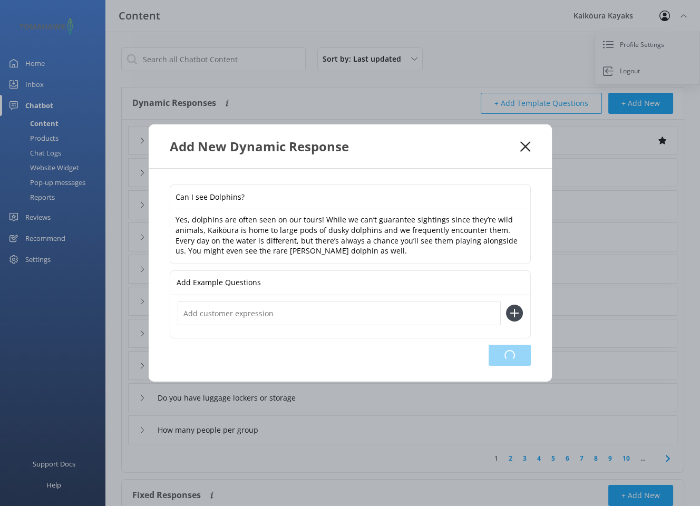
type input "Can we request our guide"
type input "Educational school trip bookings"
type input "Do you take photos or videos"
type input "Do you have luggage lockers or storage"
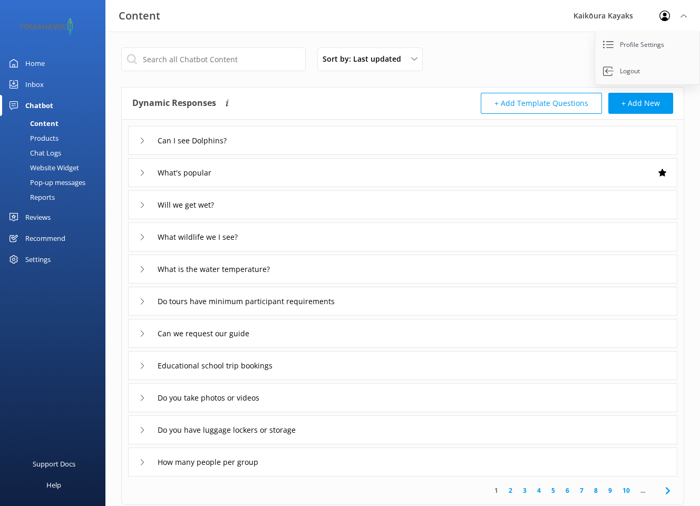
click at [142, 170] on icon at bounding box center [142, 173] width 6 height 6
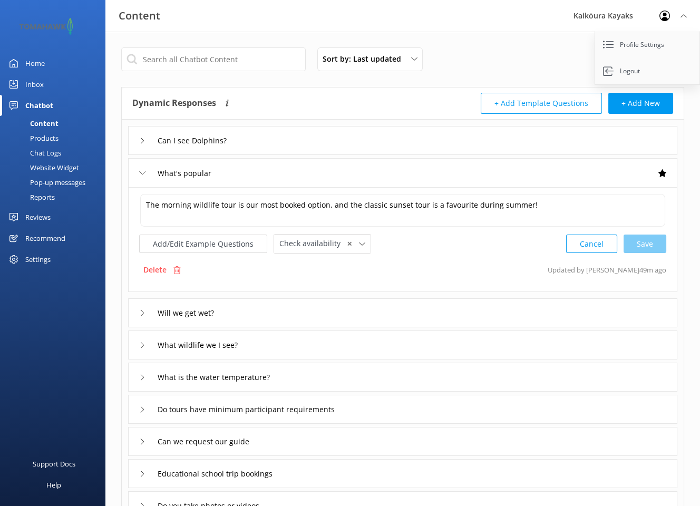
click at [142, 171] on icon at bounding box center [142, 173] width 6 height 6
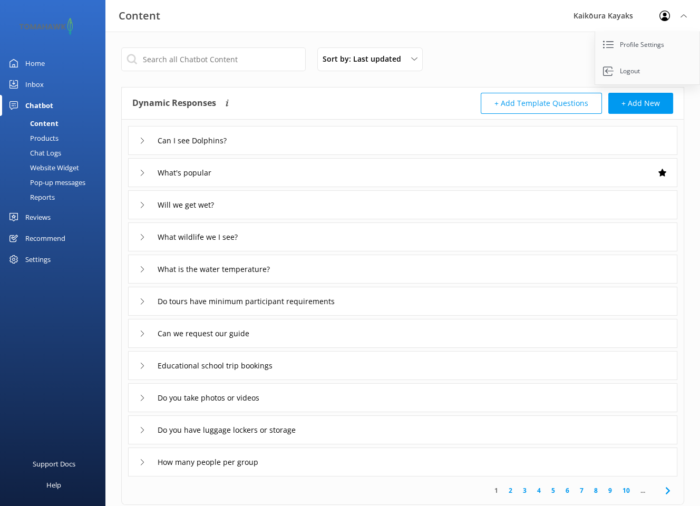
click at [32, 259] on div "Settings" at bounding box center [37, 259] width 25 height 21
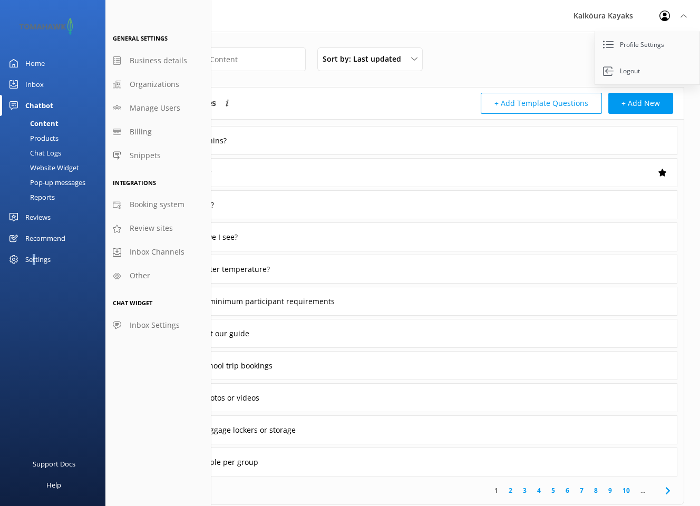
click at [34, 258] on div "Settings" at bounding box center [37, 259] width 25 height 21
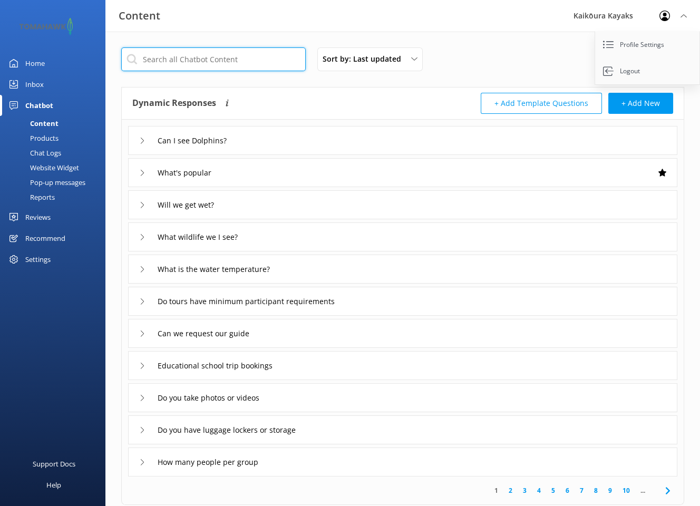
click at [152, 58] on input "text" at bounding box center [213, 59] width 184 height 24
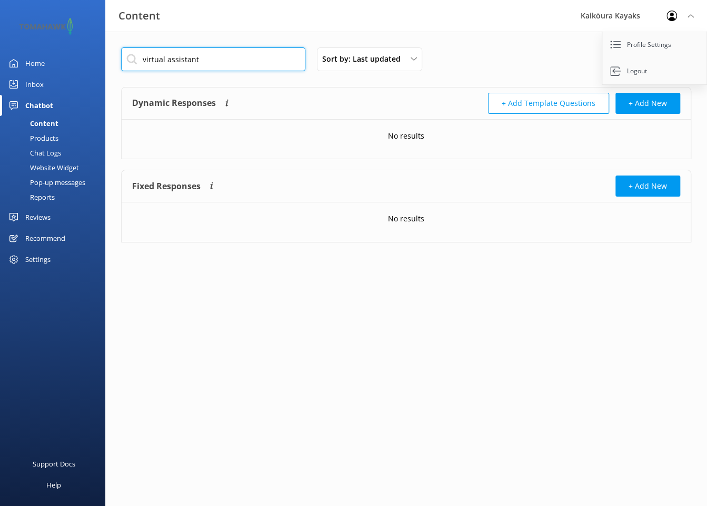
type input "virtual assistant"
click at [50, 181] on div "Pop-up messages" at bounding box center [45, 182] width 79 height 15
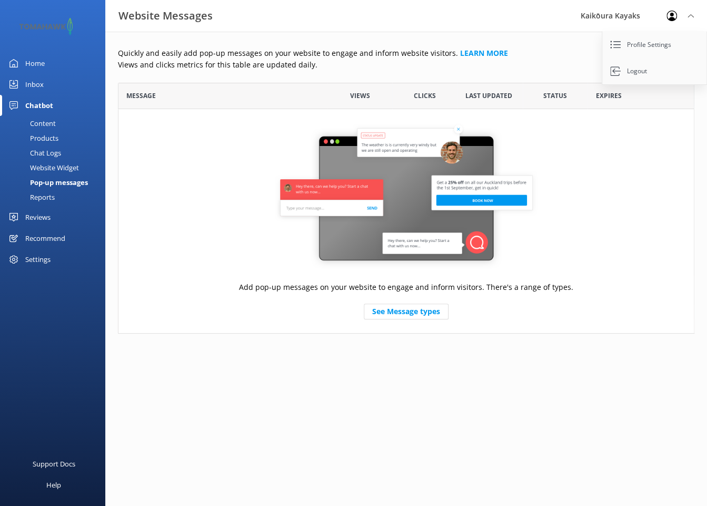
scroll to position [243, 568]
click at [417, 306] on link "See Message types" at bounding box center [406, 311] width 85 height 16
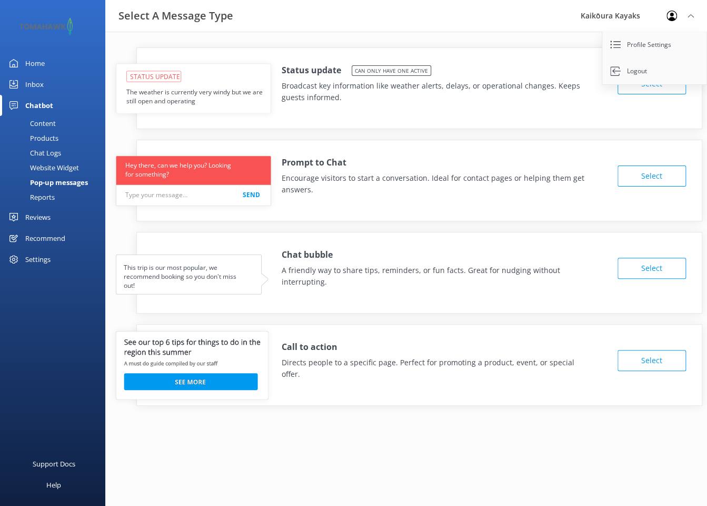
click at [44, 123] on div "Content" at bounding box center [31, 123] width 50 height 15
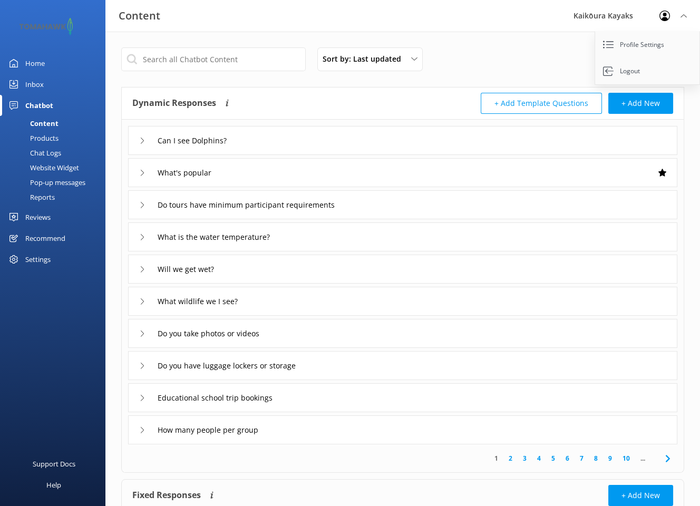
click at [35, 85] on div "Inbox" at bounding box center [34, 84] width 18 height 21
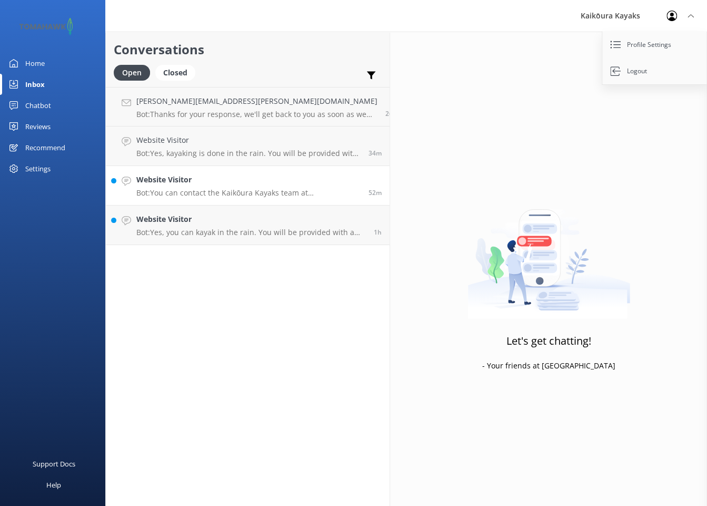
click at [184, 191] on p "Bot: You can contact the Kaikōura Kayaks team at +64 3 319 7118 or +64 021 462 …" at bounding box center [248, 192] width 224 height 9
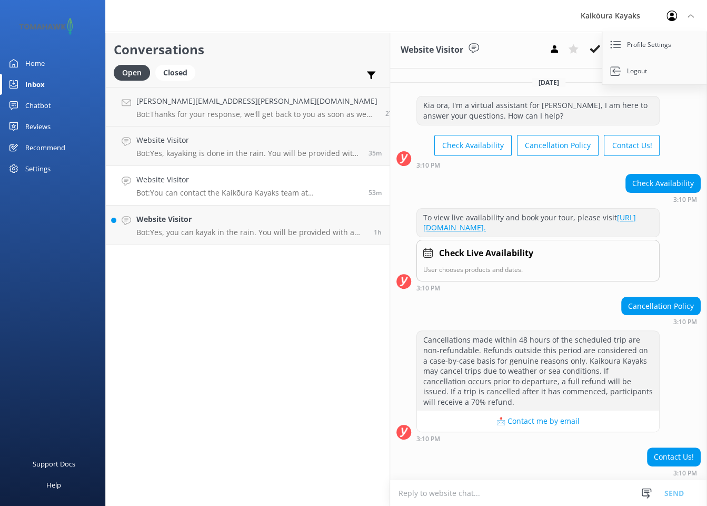
click at [492, 181] on div "Check Availability 3:10 PM" at bounding box center [548, 188] width 317 height 29
click at [417, 105] on div "Kia ora, I'm a virtual assistant for Kaikōura Kayaks, I am here to answer your …" at bounding box center [538, 110] width 242 height 28
click at [417, 104] on div "Kia ora, I'm a virtual assistant for Kaikōura Kayaks, I am here to answer your …" at bounding box center [538, 110] width 242 height 28
click at [417, 105] on div "Kia ora, I'm a virtual assistant for Kaikōura Kayaks, I am here to answer your …" at bounding box center [538, 110] width 242 height 28
drag, startPoint x: 374, startPoint y: 104, endPoint x: 662, endPoint y: 128, distance: 288.6
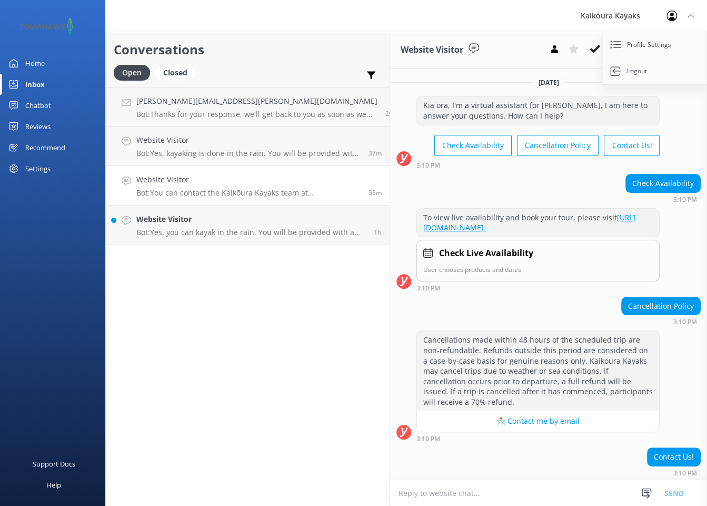
click at [662, 128] on div "Kia ora, I'm a virtual assistant for Kaikōura Kayaks, I am here to answer your …" at bounding box center [548, 132] width 317 height 73
click at [417, 105] on div "Kia ora, I'm a virtual assistant for Kaikōura Kayaks, I am here to answer your …" at bounding box center [538, 110] width 242 height 28
drag, startPoint x: 374, startPoint y: 103, endPoint x: 280, endPoint y: 298, distance: 216.5
click at [280, 298] on div "Conversations Open Closed Important Assigned to me Unassigned Winberg.lena@gMai…" at bounding box center [247, 269] width 285 height 474
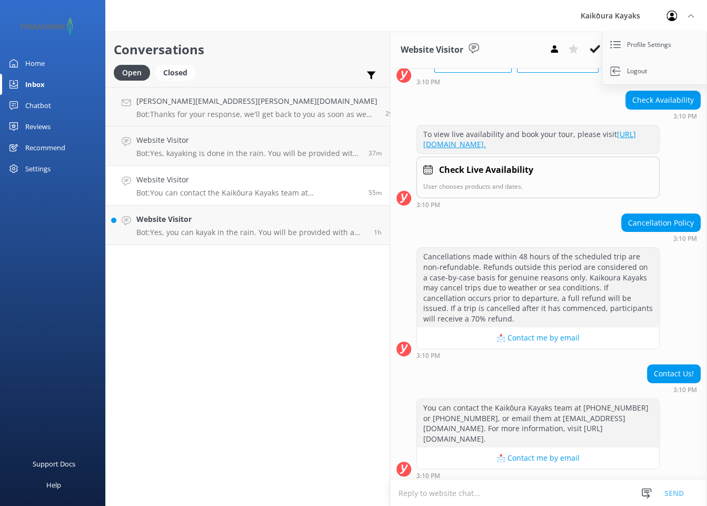
scroll to position [85, 0]
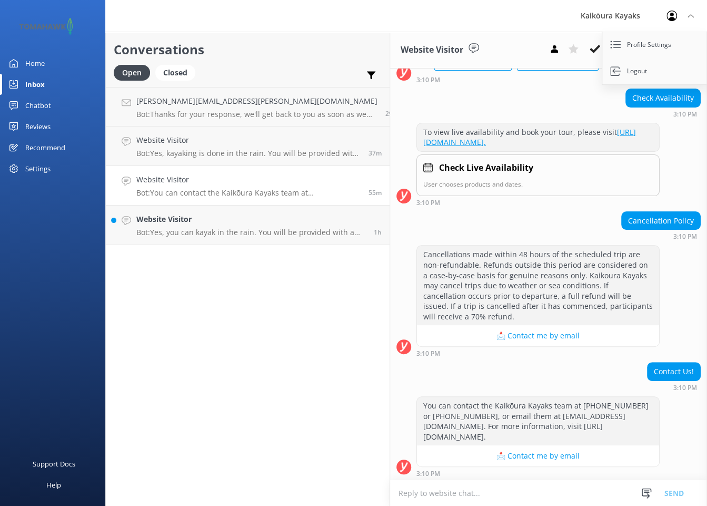
click at [167, 184] on h4 "Website Visitor" at bounding box center [248, 180] width 224 height 12
click at [170, 154] on p "Bot: Yes, kayaking is done in the rain. You will be provided with a shell layer…" at bounding box center [248, 153] width 224 height 9
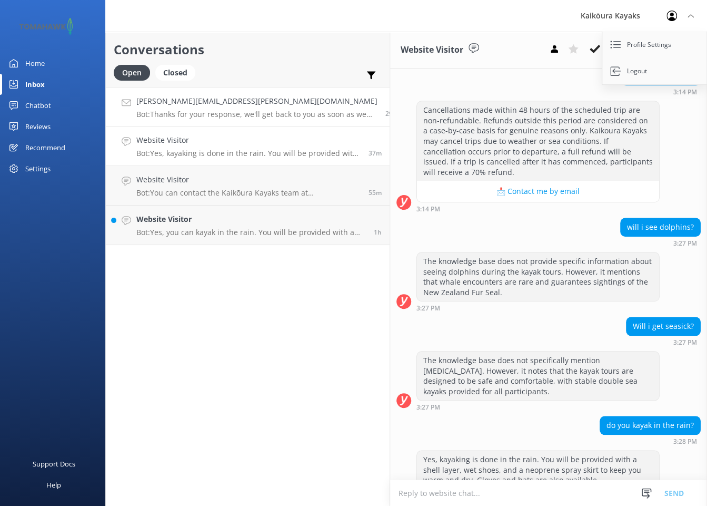
scroll to position [350, 0]
click at [36, 147] on div "Recommend" at bounding box center [45, 147] width 40 height 21
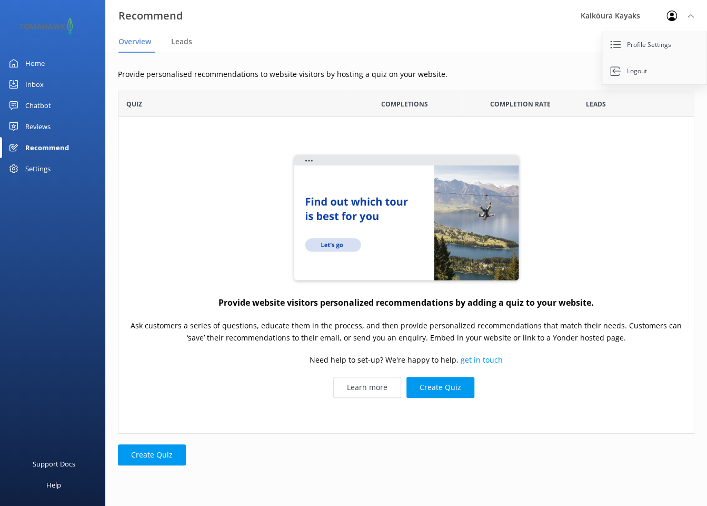
scroll to position [335, 568]
click at [643, 43] on link "Profile Settings" at bounding box center [655, 45] width 105 height 26
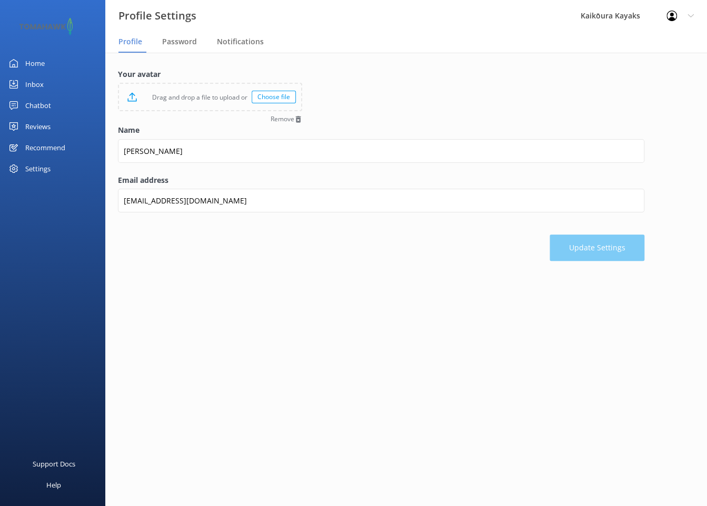
click at [34, 147] on div "Recommend" at bounding box center [45, 147] width 40 height 21
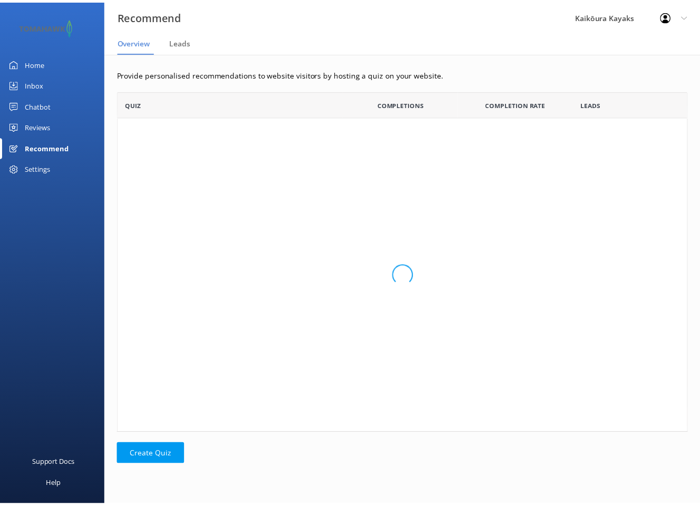
scroll to position [335, 568]
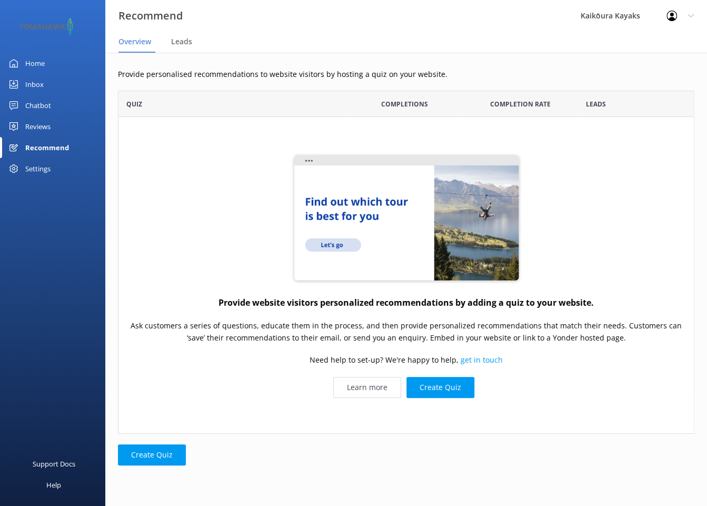
click at [37, 168] on div "Settings" at bounding box center [37, 168] width 25 height 21
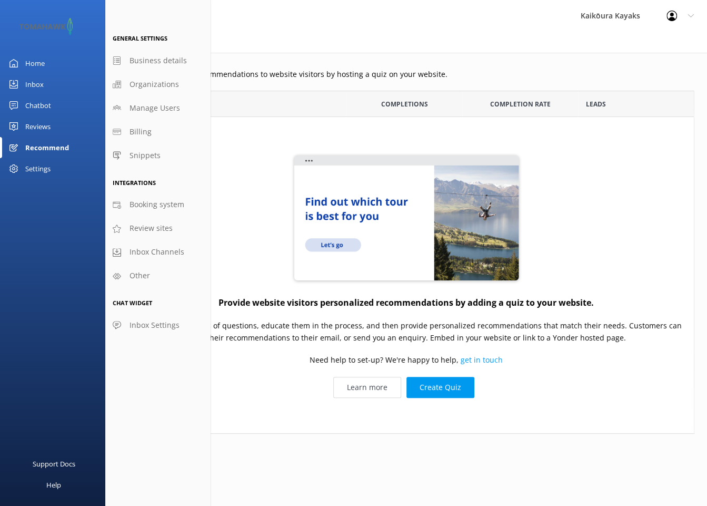
click at [43, 105] on div "Chatbot" at bounding box center [38, 105] width 26 height 21
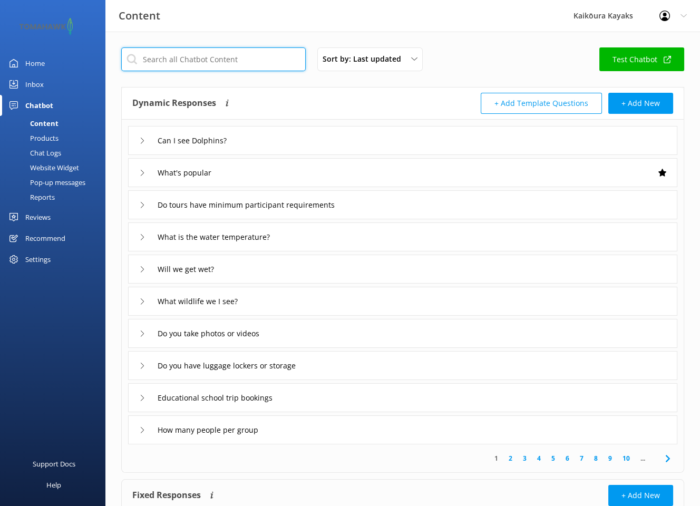
click at [205, 60] on input "text" at bounding box center [213, 59] width 184 height 24
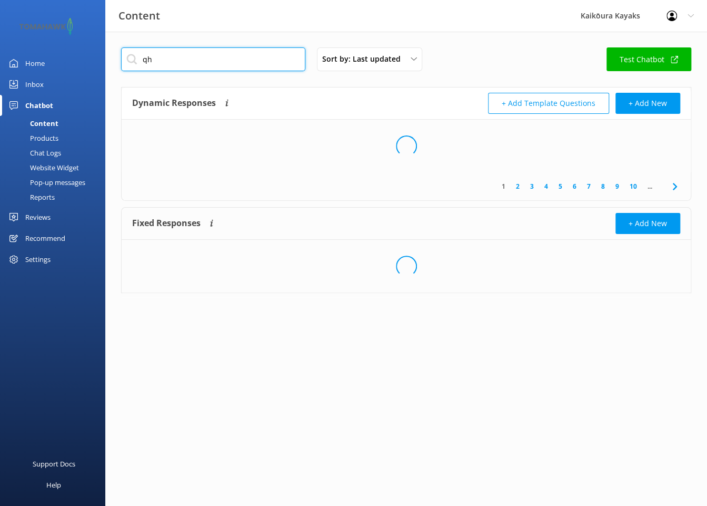
type input "q"
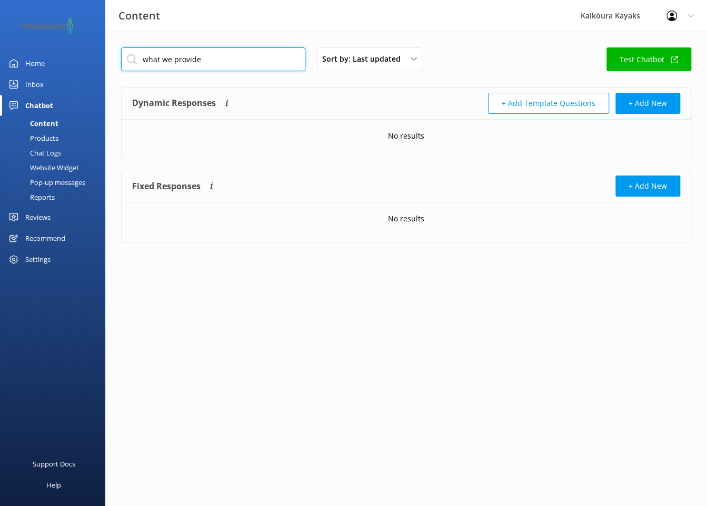
click at [199, 60] on input "what we provide" at bounding box center [213, 59] width 184 height 24
drag, startPoint x: 203, startPoint y: 59, endPoint x: 140, endPoint y: 58, distance: 63.7
click at [140, 58] on input "what we provide" at bounding box center [213, 59] width 184 height 24
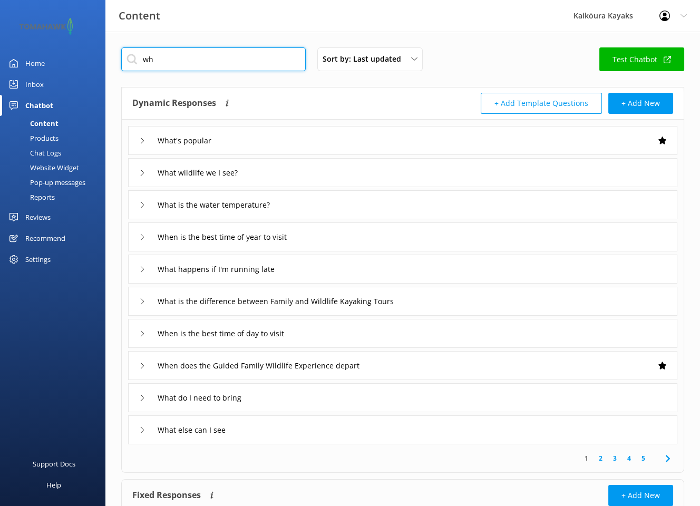
type input "wh"
click at [38, 82] on div "Inbox" at bounding box center [34, 84] width 18 height 21
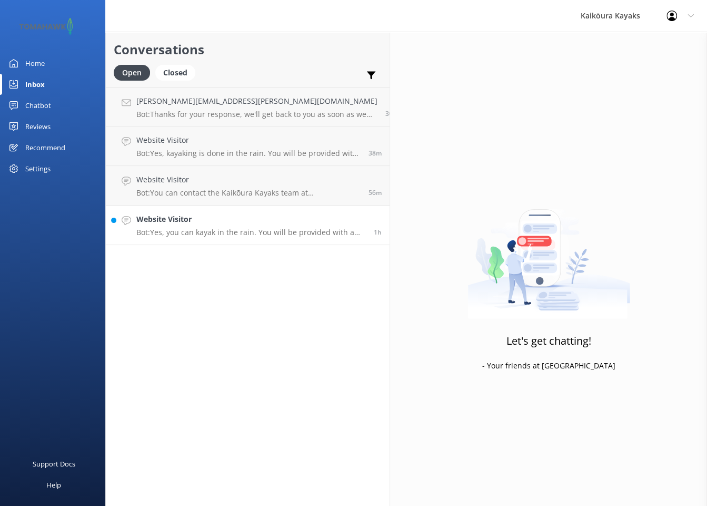
click at [178, 231] on p "Bot: Yes, you can kayak in the rain. You will be provided with a shell layer, w…" at bounding box center [251, 232] width 230 height 9
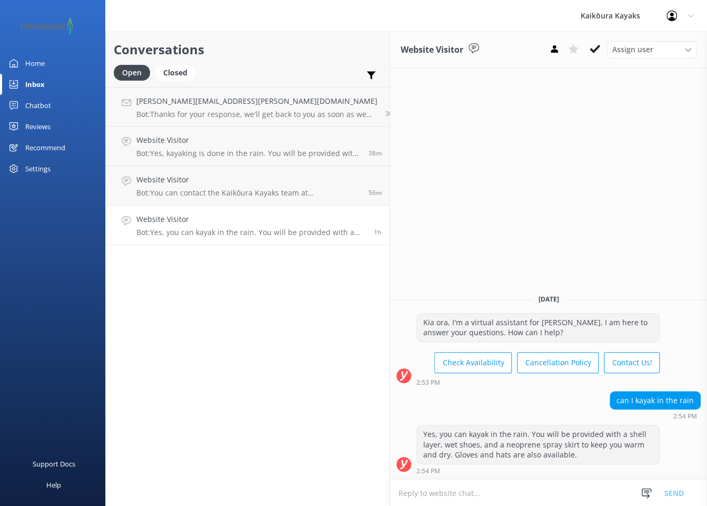
click at [40, 107] on div "Chatbot" at bounding box center [38, 105] width 26 height 21
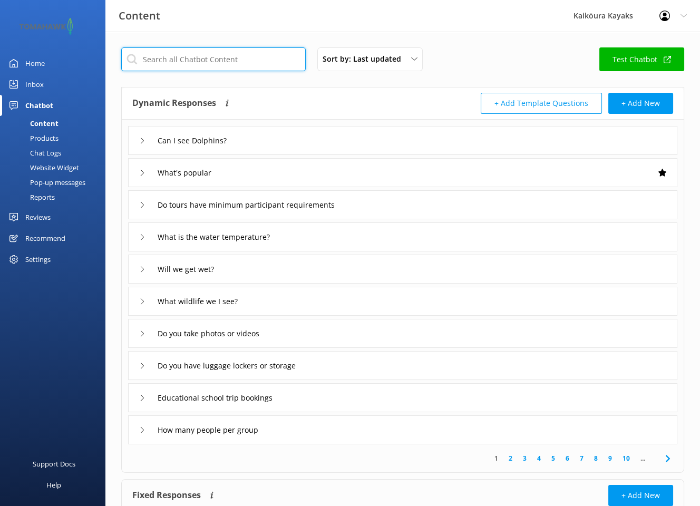
click at [162, 60] on input "text" at bounding box center [213, 59] width 184 height 24
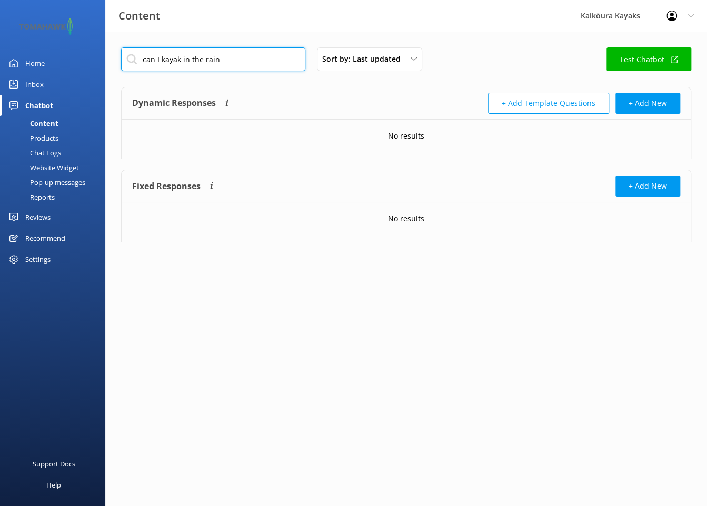
type input "can I kayak in the rain"
click at [51, 123] on div "Content" at bounding box center [32, 123] width 52 height 15
click at [36, 121] on div "Content" at bounding box center [32, 123] width 52 height 15
click at [47, 121] on div "Content" at bounding box center [32, 123] width 52 height 15
click at [47, 120] on div "Content" at bounding box center [32, 123] width 52 height 15
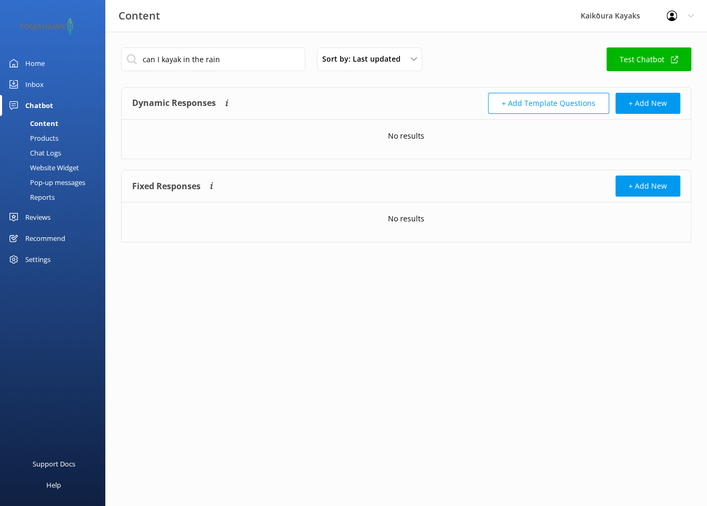
click at [34, 59] on div "Home" at bounding box center [34, 63] width 19 height 21
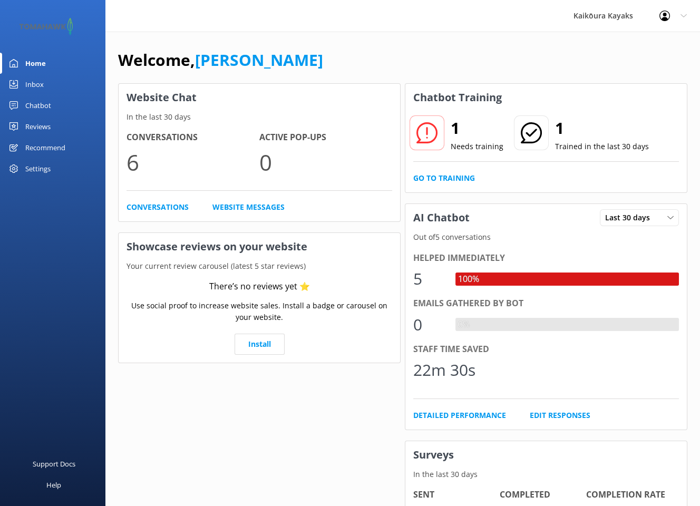
click at [38, 104] on div "Chatbot" at bounding box center [38, 105] width 26 height 21
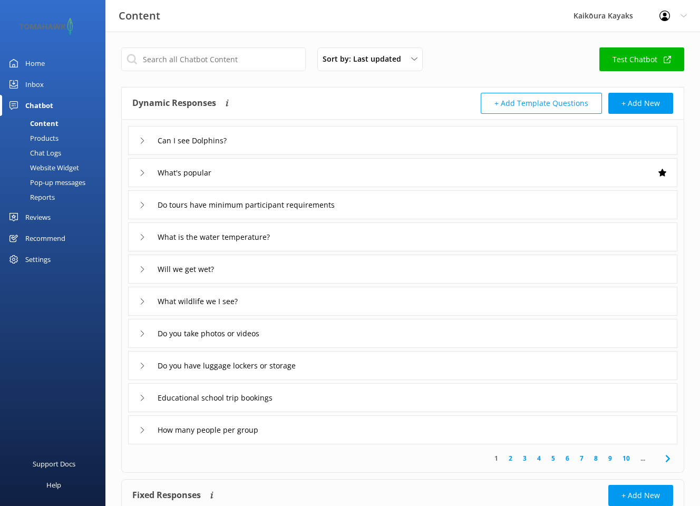
click at [510, 454] on link "2" at bounding box center [510, 458] width 14 height 10
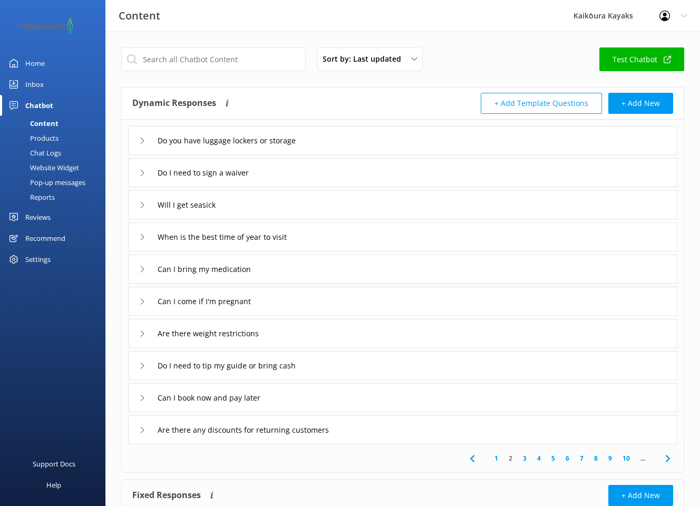
click at [524, 456] on link "3" at bounding box center [524, 458] width 14 height 10
click at [539, 457] on link "4" at bounding box center [539, 458] width 14 height 10
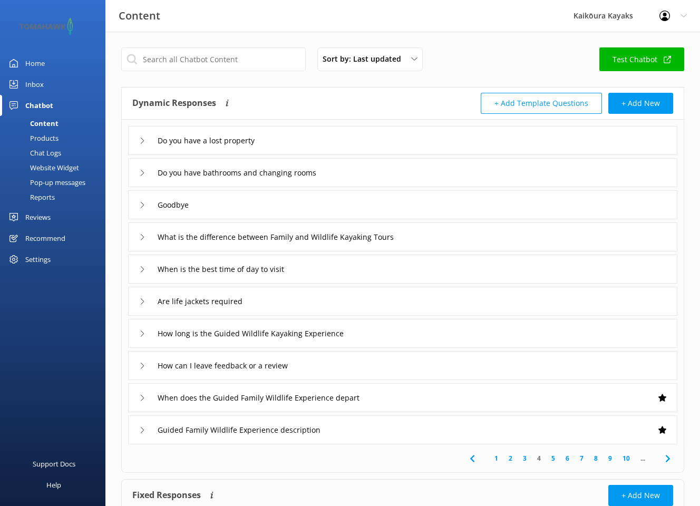
click at [553, 458] on link "5" at bounding box center [553, 458] width 14 height 10
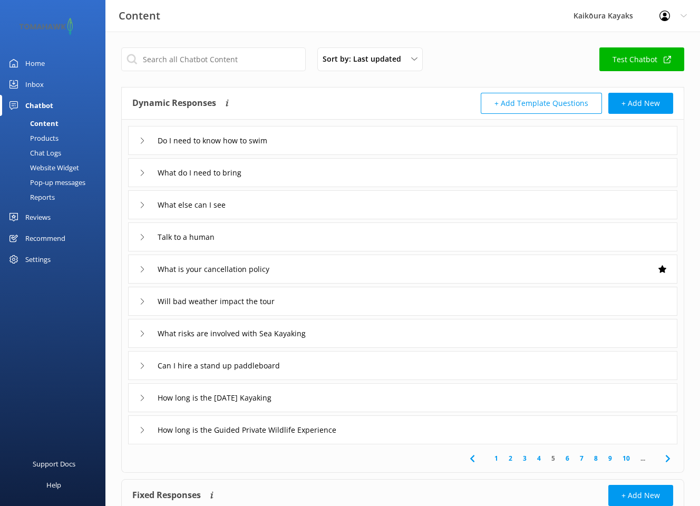
click at [141, 171] on icon at bounding box center [142, 173] width 6 height 6
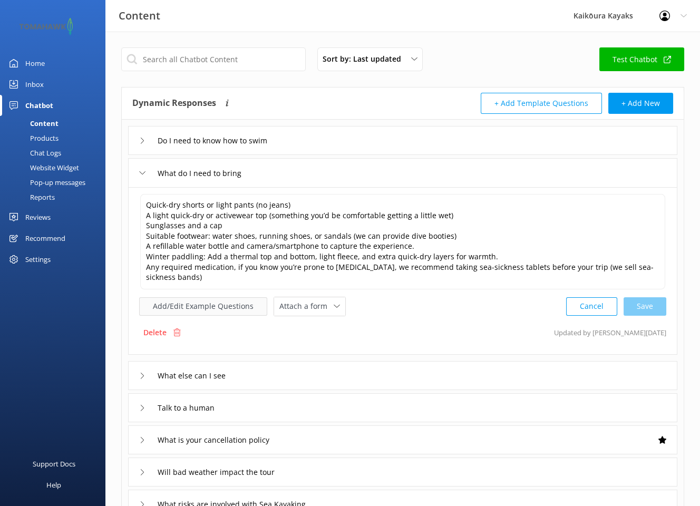
click at [230, 305] on button "Add/Edit Example Questions" at bounding box center [203, 306] width 128 height 18
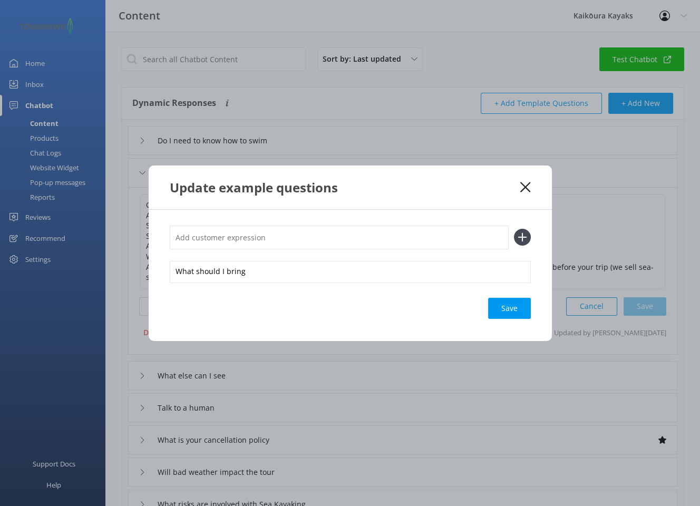
click at [271, 237] on input "text" at bounding box center [339, 237] width 339 height 24
type input "What do I need"
click at [503, 306] on div "Loading.." at bounding box center [509, 308] width 42 height 21
click at [512, 306] on div "Loading.." at bounding box center [509, 308] width 42 height 21
click at [505, 312] on div "Loading.." at bounding box center [509, 308] width 42 height 21
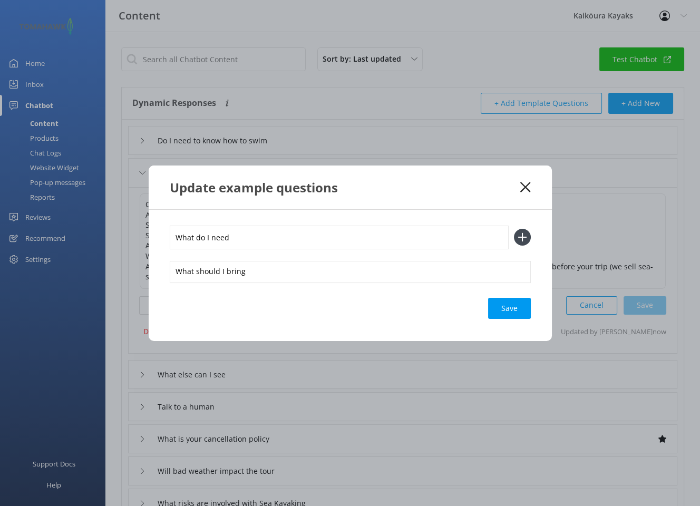
click at [523, 234] on icon at bounding box center [522, 237] width 17 height 17
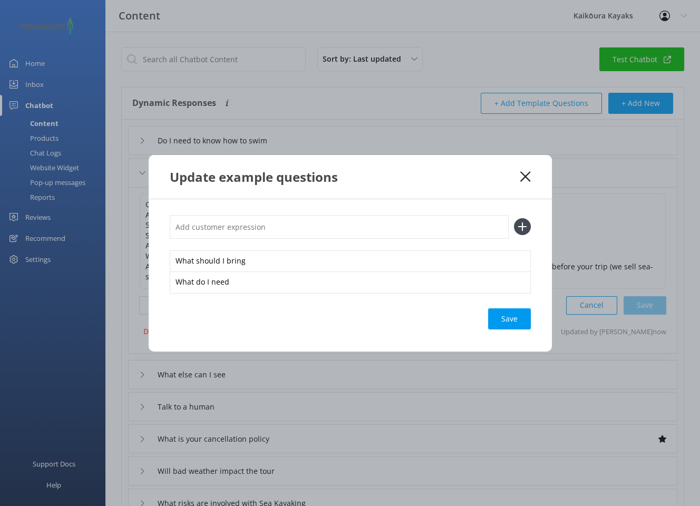
click at [510, 317] on div "Save" at bounding box center [509, 318] width 43 height 21
click at [523, 174] on use at bounding box center [525, 176] width 10 height 10
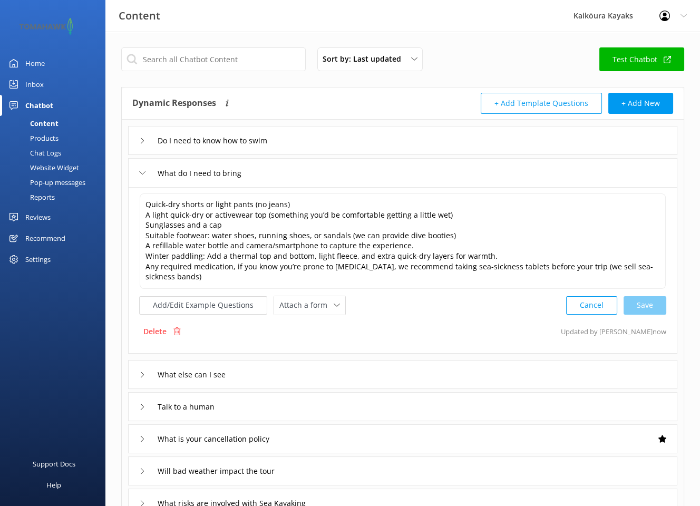
click at [38, 85] on div "Inbox" at bounding box center [34, 84] width 18 height 21
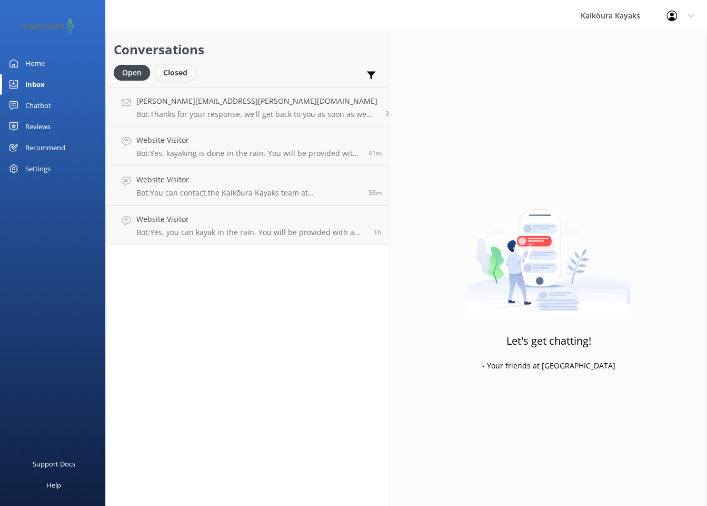
click at [180, 69] on div "Closed" at bounding box center [175, 73] width 40 height 16
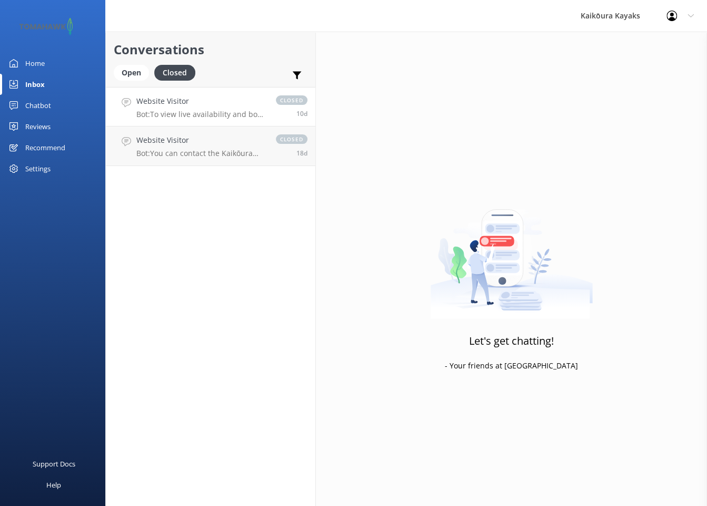
click at [171, 112] on p "Bot: To view live availability and book your tour, please visit https://kaikour…" at bounding box center [200, 114] width 129 height 9
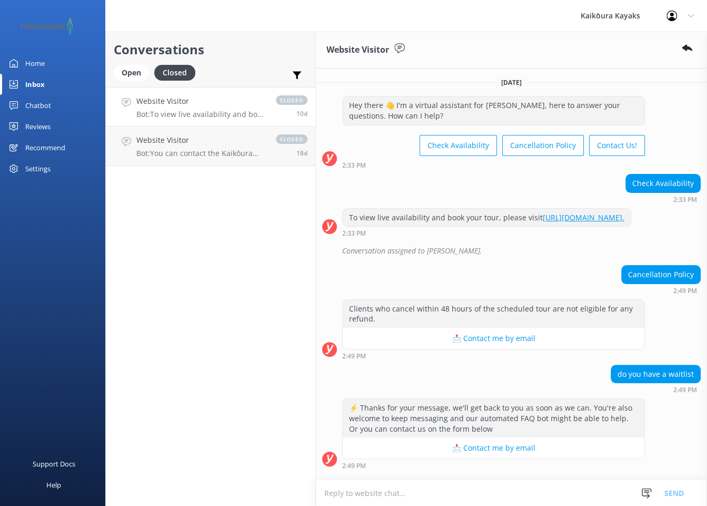
click at [35, 102] on div "Chatbot" at bounding box center [38, 105] width 26 height 21
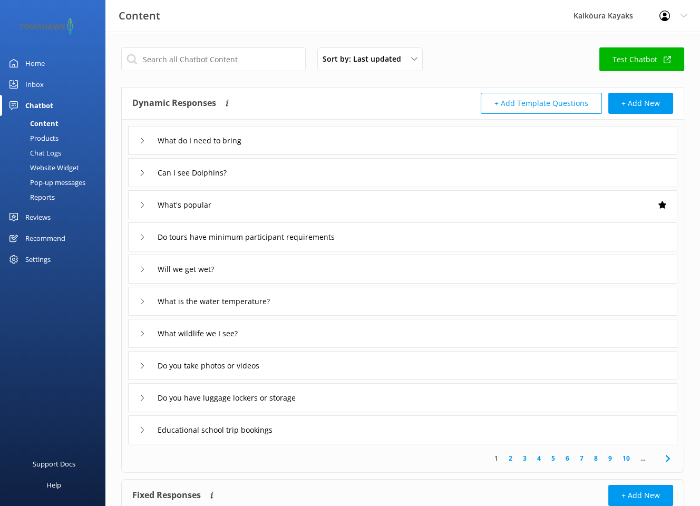
click at [38, 105] on div "Chatbot" at bounding box center [39, 105] width 28 height 21
click at [53, 238] on div "Recommend" at bounding box center [45, 238] width 40 height 21
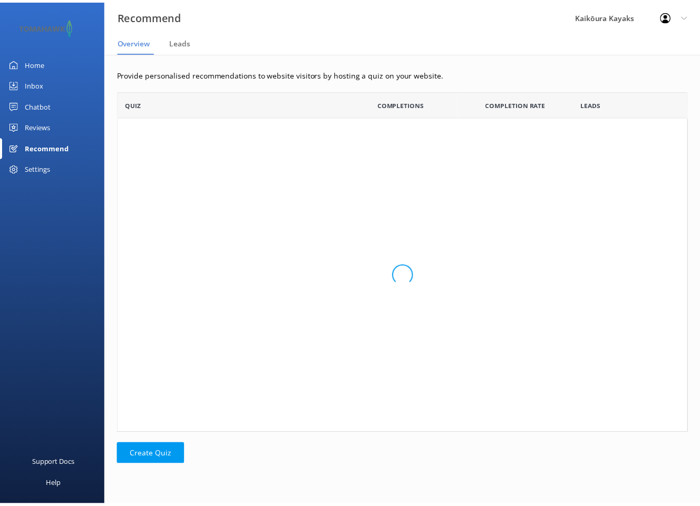
scroll to position [335, 568]
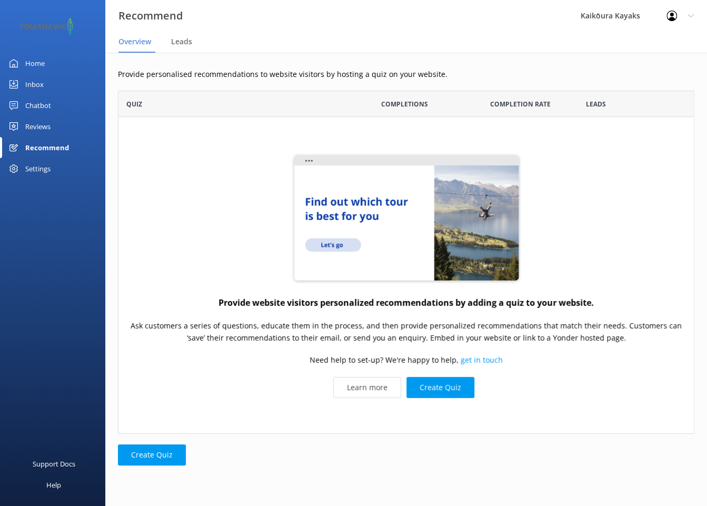
click at [36, 169] on div "Settings" at bounding box center [37, 168] width 25 height 21
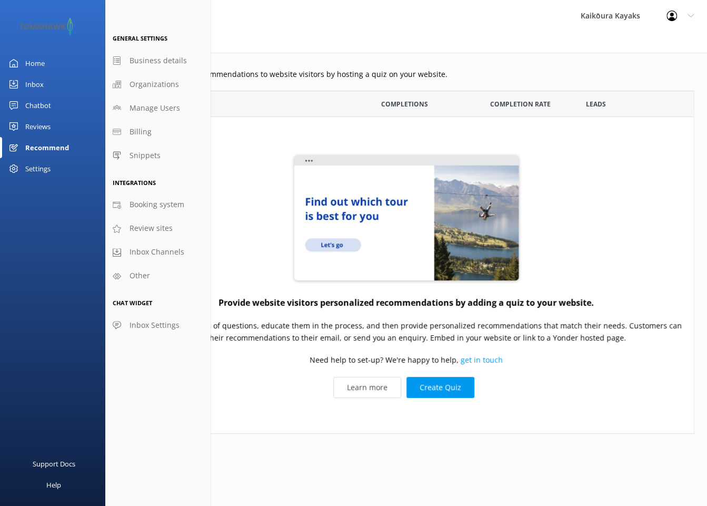
click at [34, 63] on div "Home" at bounding box center [34, 63] width 19 height 21
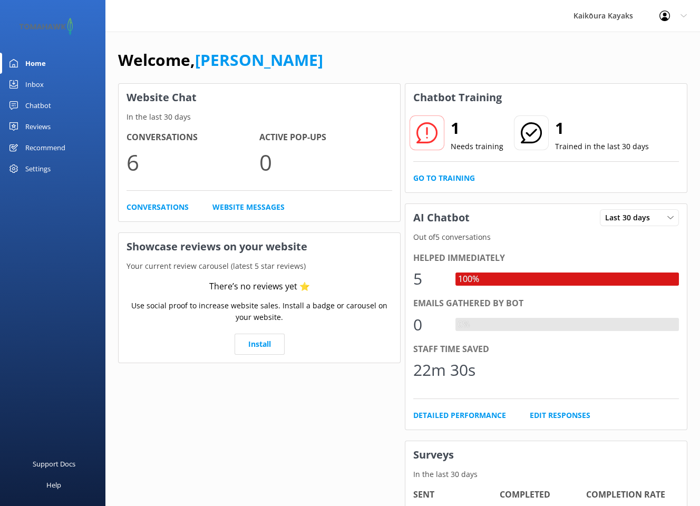
click at [43, 107] on div "Chatbot" at bounding box center [38, 105] width 26 height 21
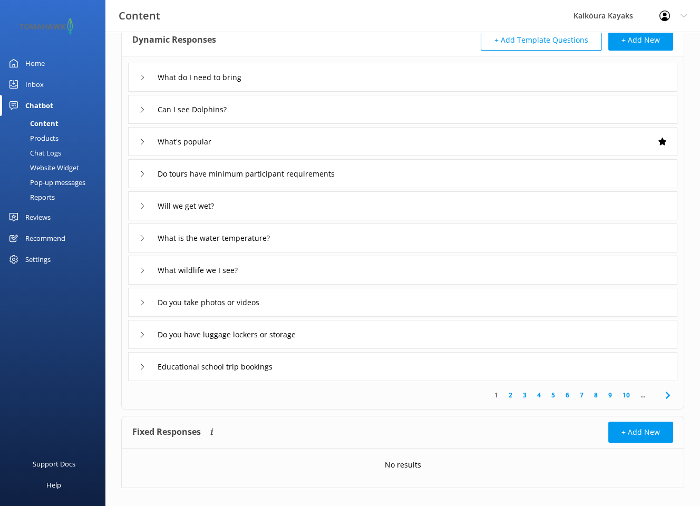
scroll to position [76, 0]
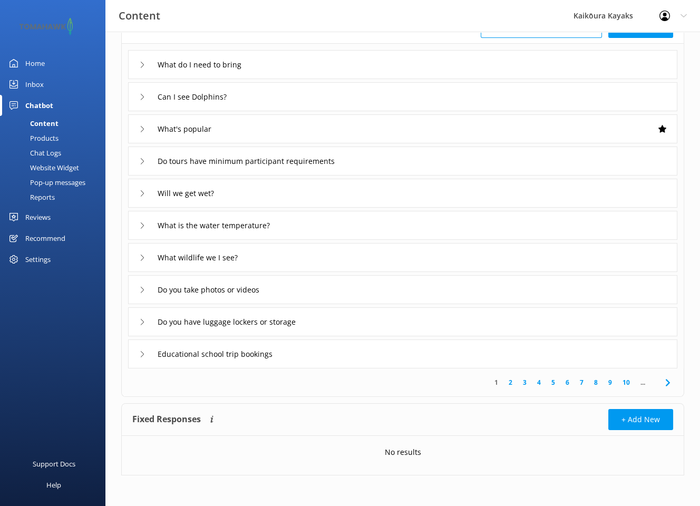
click at [56, 137] on div "Products" at bounding box center [32, 138] width 52 height 15
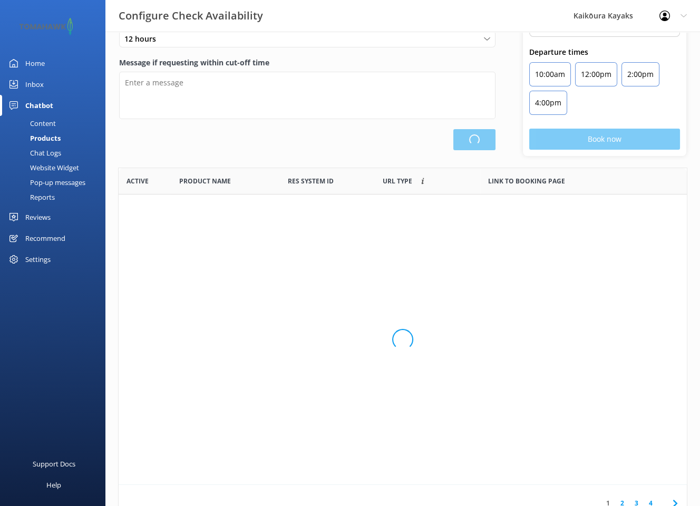
scroll to position [309, 560]
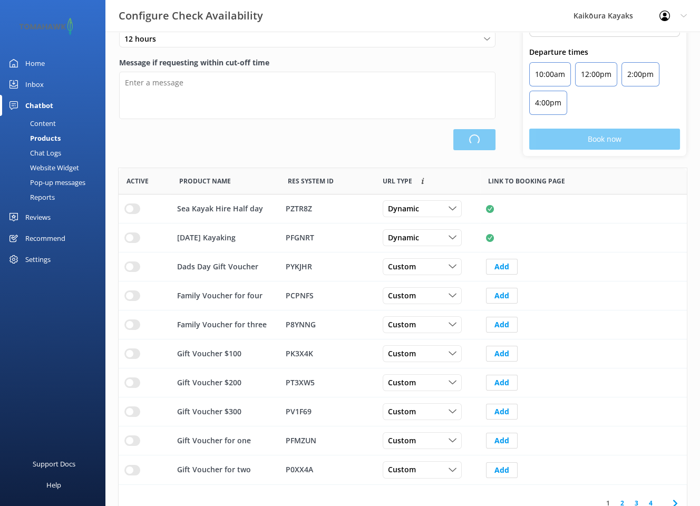
type input "There are no seats available, please check an alternative day"
type textarea "Our online booking system closes {hours} prior to departure. Please contact us …"
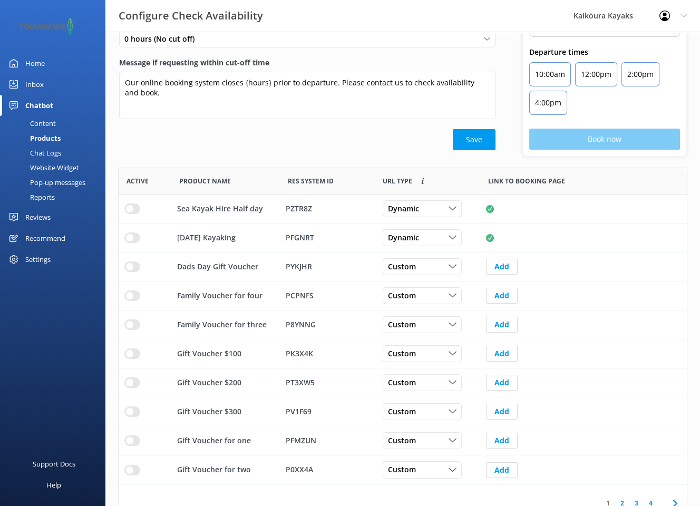
click at [31, 83] on div "Inbox" at bounding box center [34, 84] width 18 height 21
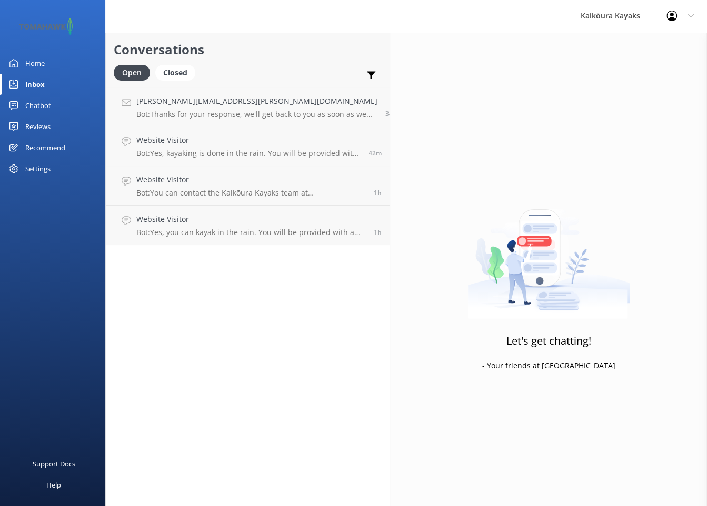
click at [49, 129] on div "Reviews" at bounding box center [37, 126] width 25 height 21
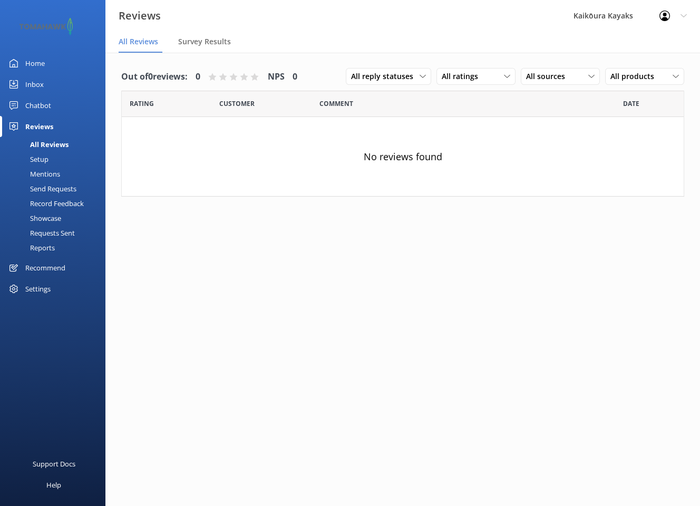
click at [40, 160] on div "Setup" at bounding box center [27, 159] width 42 height 15
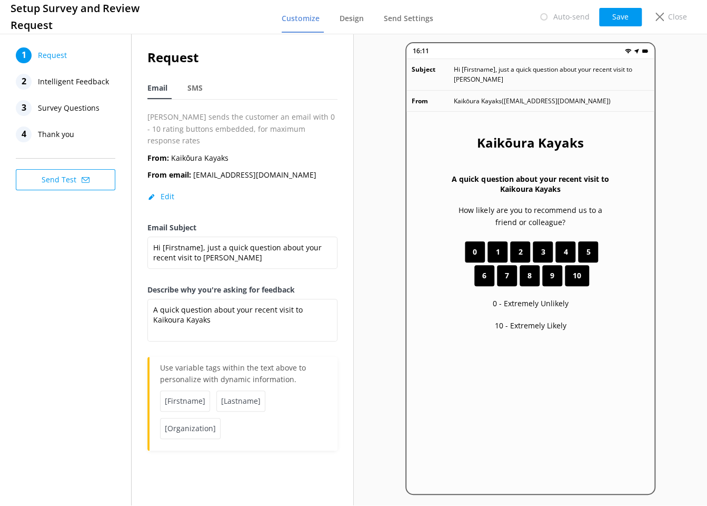
click at [54, 81] on span "Intelligent Feedback" at bounding box center [73, 82] width 71 height 16
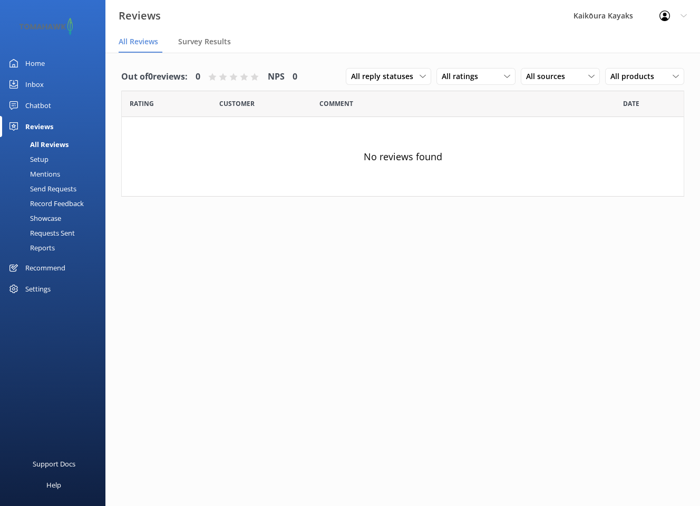
click at [35, 172] on div "Mentions" at bounding box center [33, 173] width 54 height 15
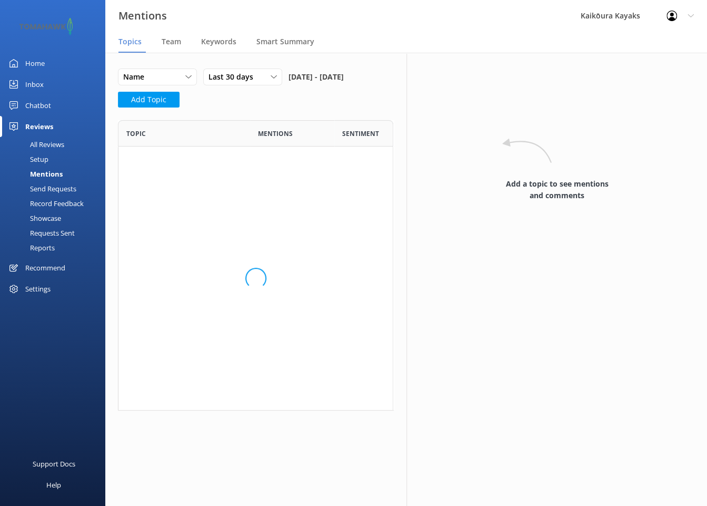
scroll to position [282, 268]
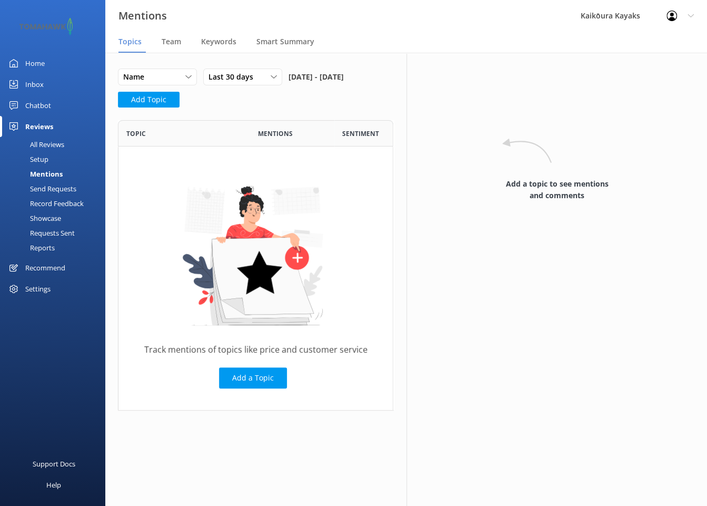
click at [43, 185] on div "Send Requests" at bounding box center [41, 188] width 70 height 15
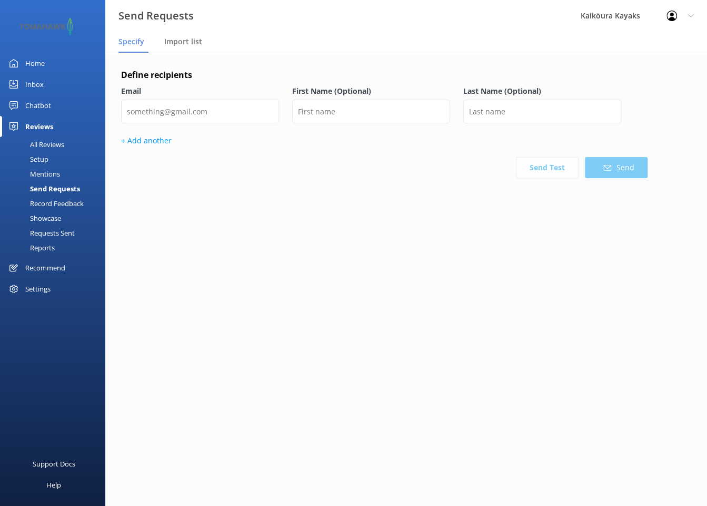
click at [42, 266] on div "Recommend" at bounding box center [45, 267] width 40 height 21
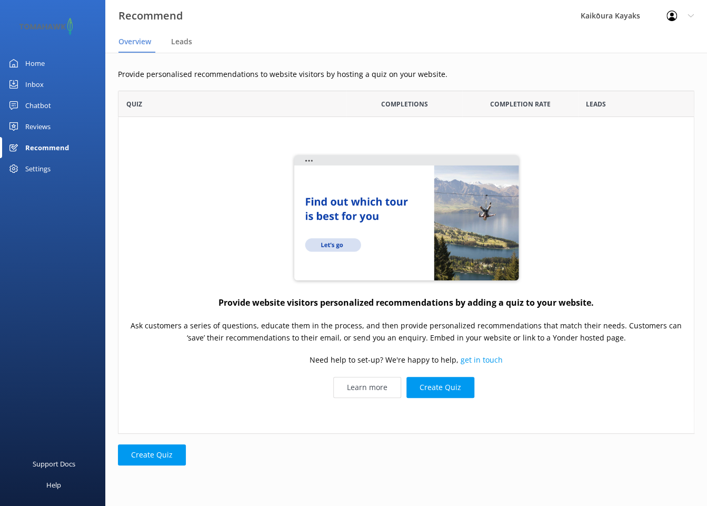
scroll to position [335, 568]
click at [36, 84] on div "Inbox" at bounding box center [34, 84] width 18 height 21
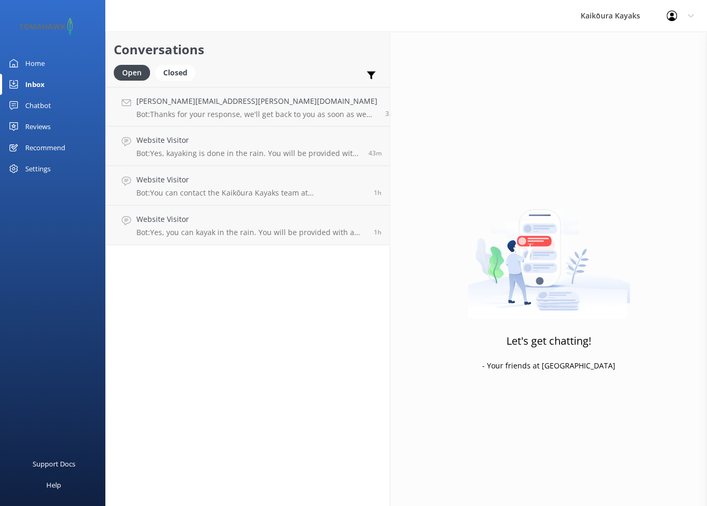
click at [31, 61] on div "Home" at bounding box center [34, 63] width 19 height 21
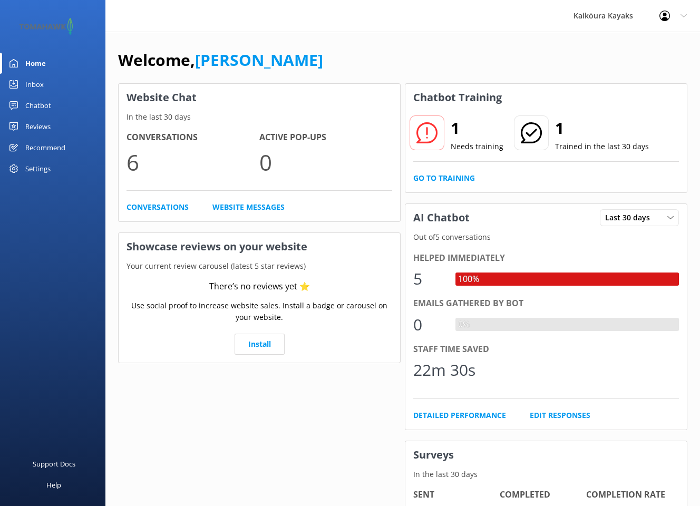
click at [34, 169] on div "Settings" at bounding box center [37, 168] width 25 height 21
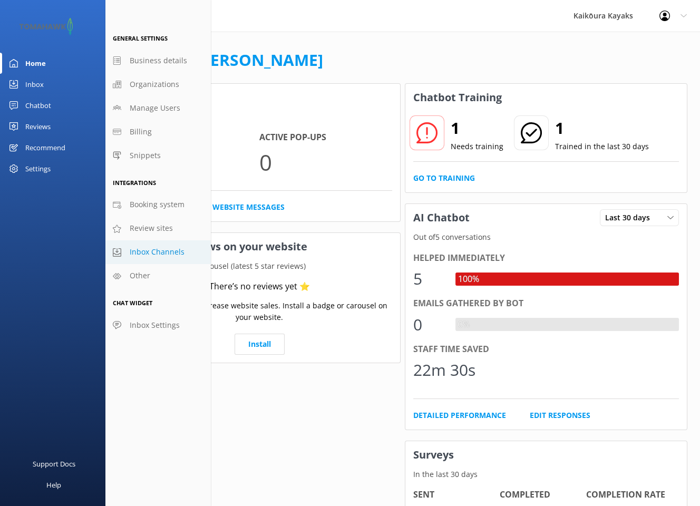
click at [158, 250] on span "Inbox Channels" at bounding box center [157, 252] width 55 height 12
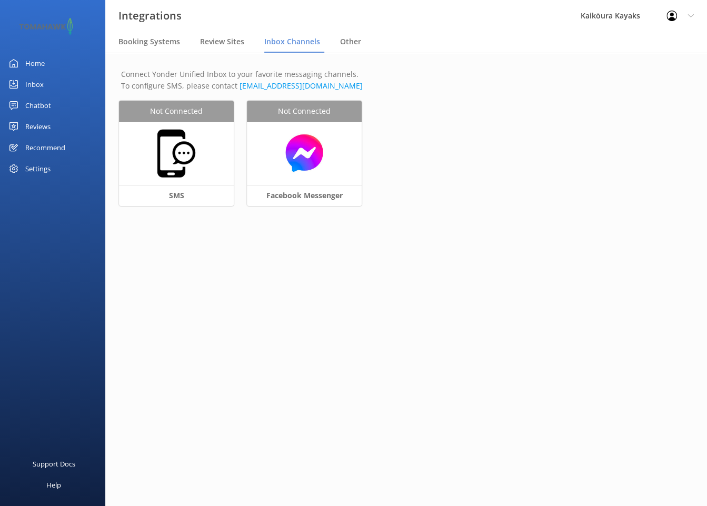
click at [34, 169] on div "Settings" at bounding box center [37, 168] width 25 height 21
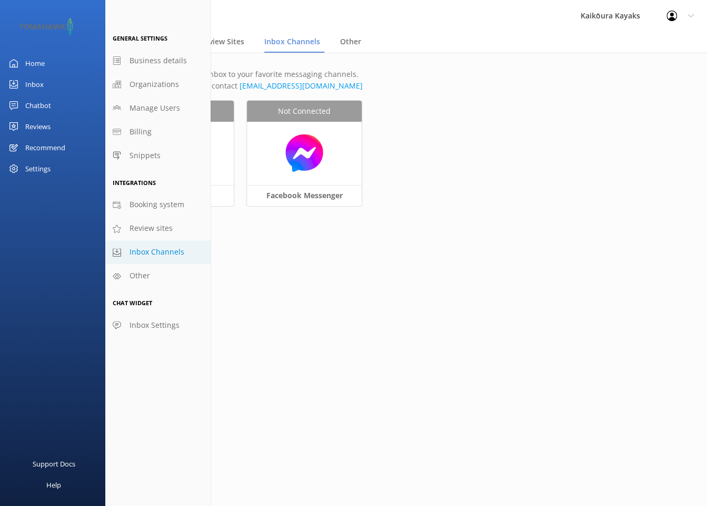
click at [35, 83] on div "Inbox" at bounding box center [34, 84] width 18 height 21
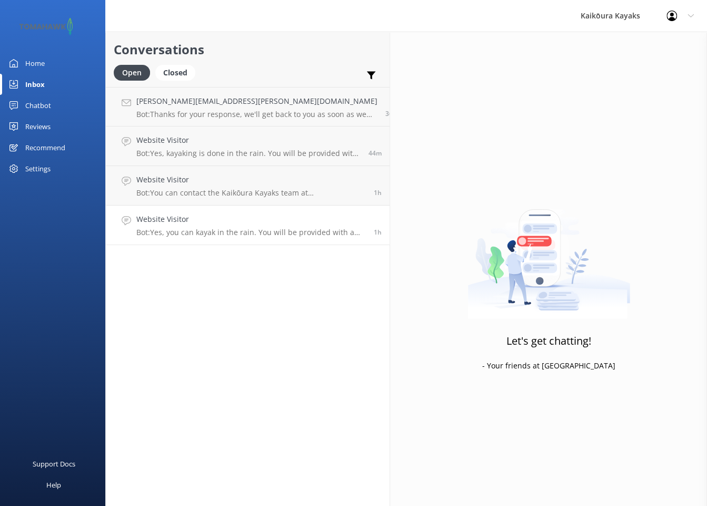
click at [165, 232] on p "Bot: Yes, you can kayak in the rain. You will be provided with a shell layer, w…" at bounding box center [251, 232] width 230 height 9
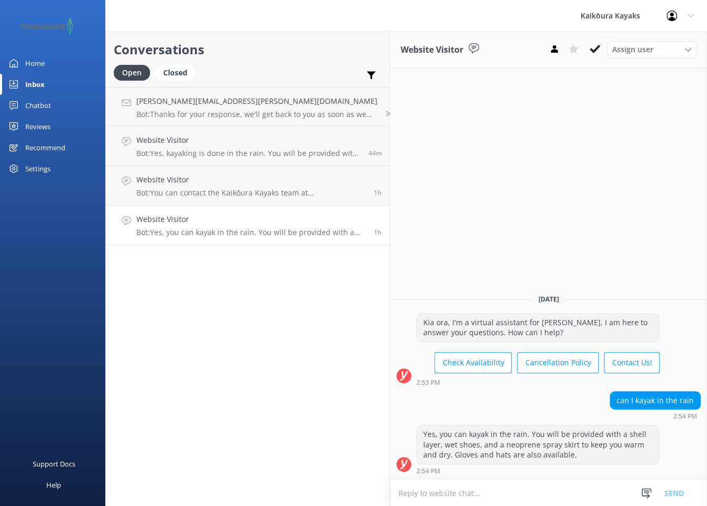
click at [181, 239] on link "Website Visitor Bot: Yes, you can kayak in the rain. You will be provided with …" at bounding box center [248, 225] width 284 height 40
click at [179, 223] on h4 "Website Visitor" at bounding box center [251, 219] width 230 height 12
click at [180, 158] on p "Bot: Yes, kayaking is done in the rain. You will be provided with a shell layer…" at bounding box center [248, 153] width 224 height 9
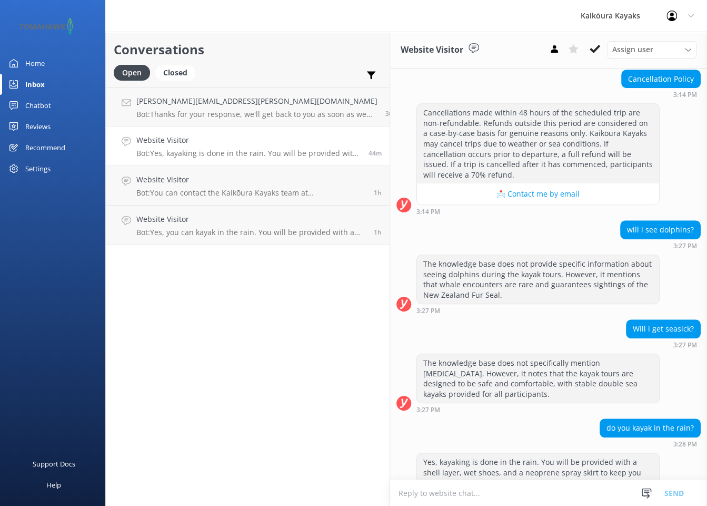
scroll to position [350, 0]
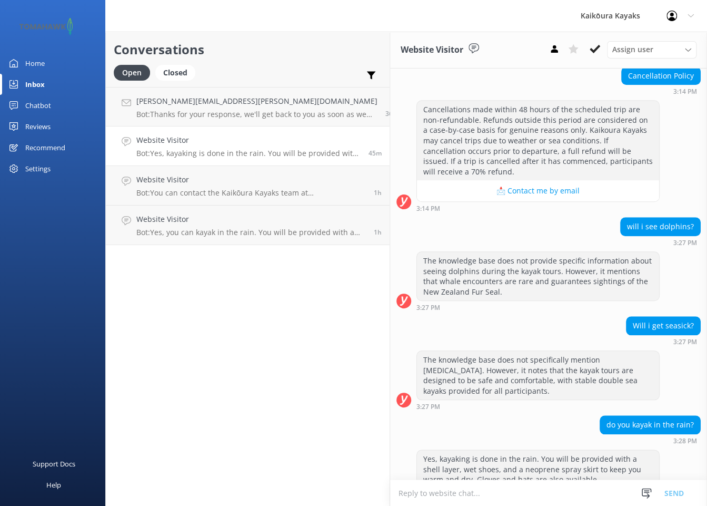
click at [32, 147] on div "Recommend" at bounding box center [45, 147] width 40 height 21
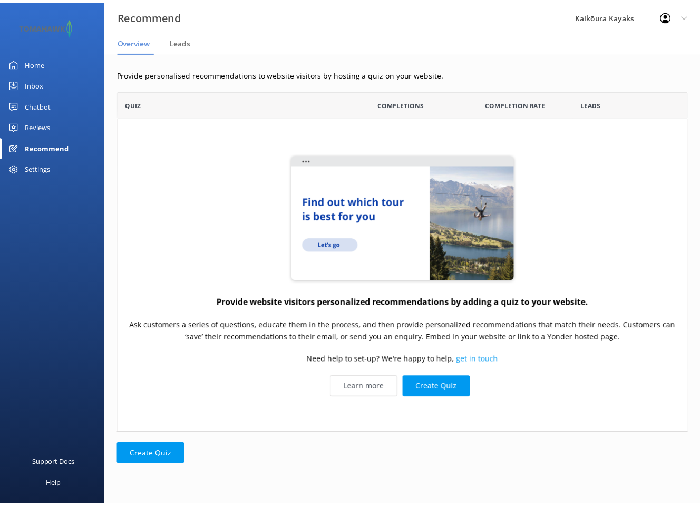
scroll to position [335, 568]
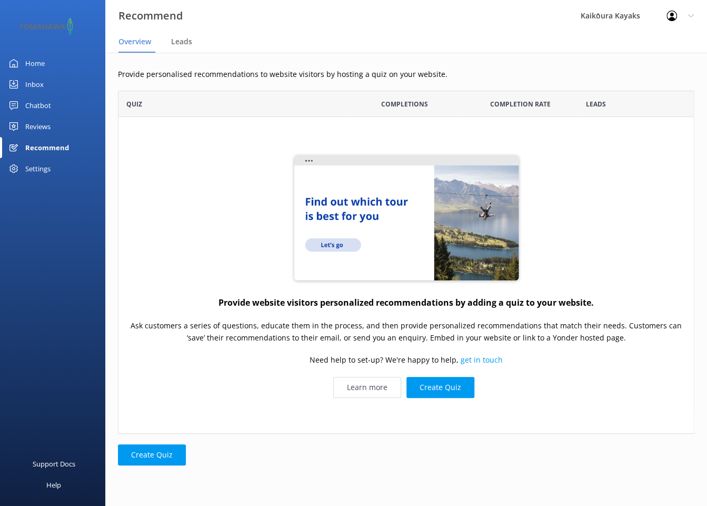
click at [34, 106] on div "Chatbot" at bounding box center [38, 105] width 26 height 21
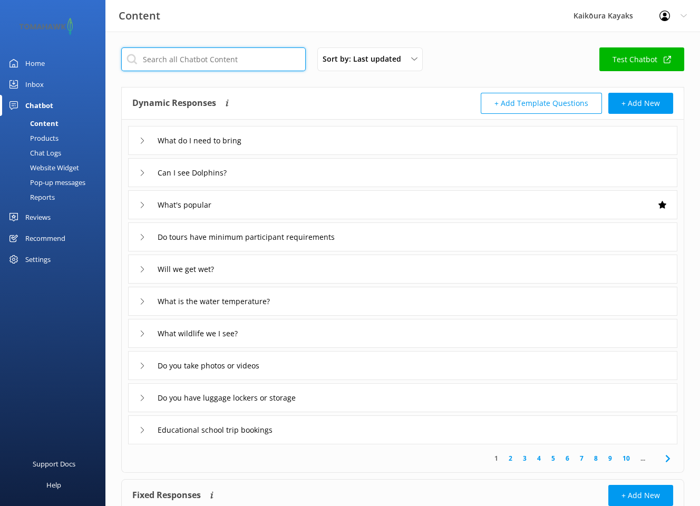
click at [184, 64] on input "text" at bounding box center [213, 59] width 184 height 24
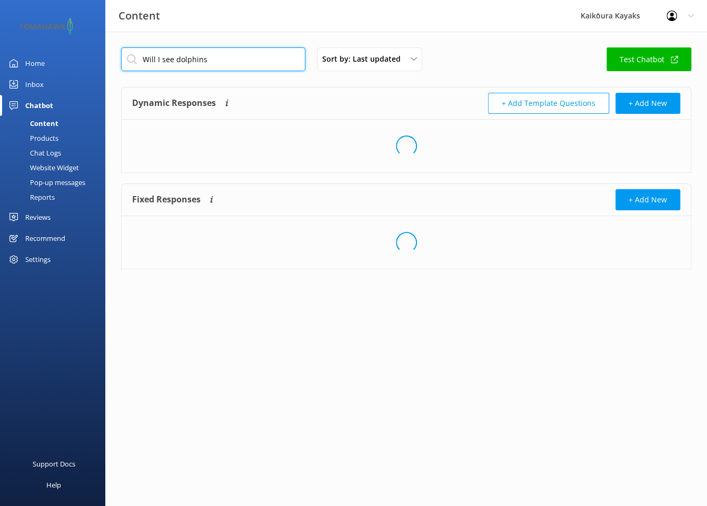
type input "Will I see dolphins"
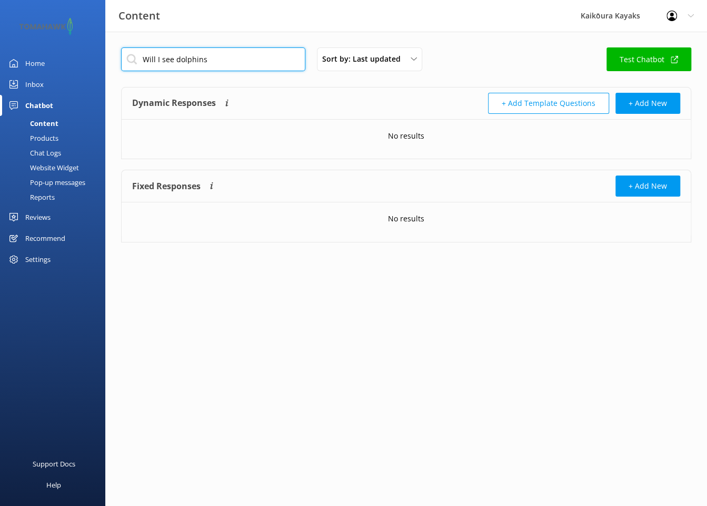
click at [247, 60] on input "Will I see dolphins" at bounding box center [213, 59] width 184 height 24
click at [33, 137] on div "Products" at bounding box center [32, 138] width 52 height 15
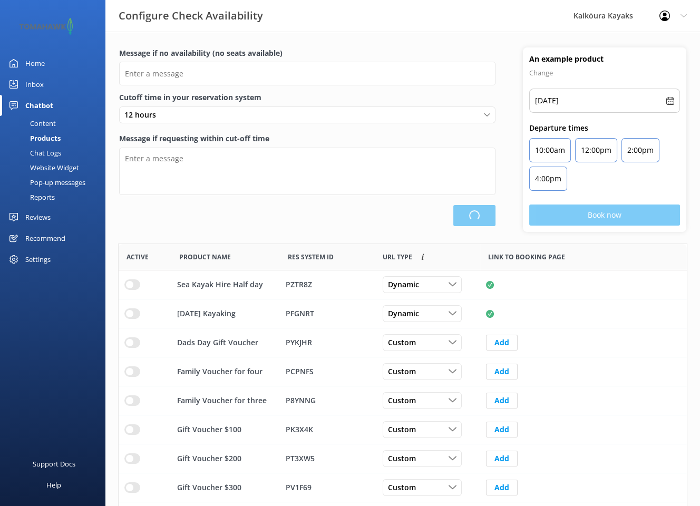
type input "There are no seats available, please check an alternative day"
type textarea "Our online booking system closes {hours} prior to departure. Please contact us …"
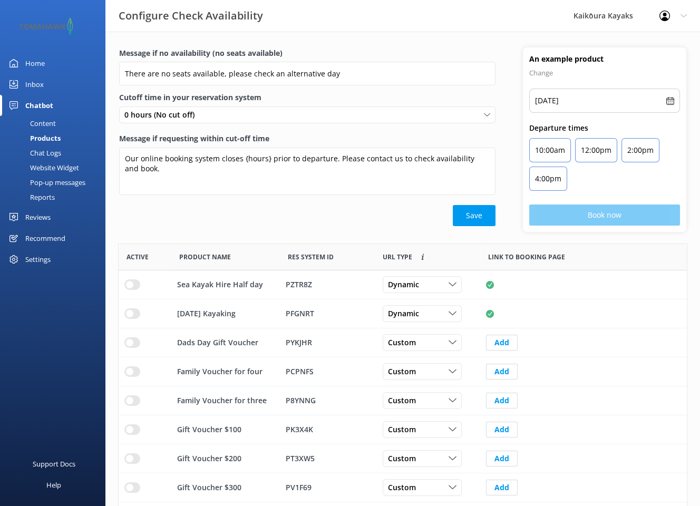
click at [46, 150] on div "Chat Logs" at bounding box center [33, 152] width 55 height 15
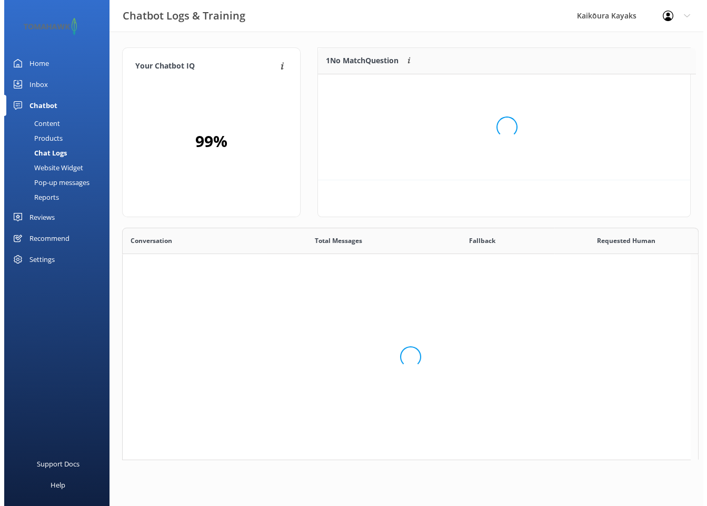
scroll to position [8, 8]
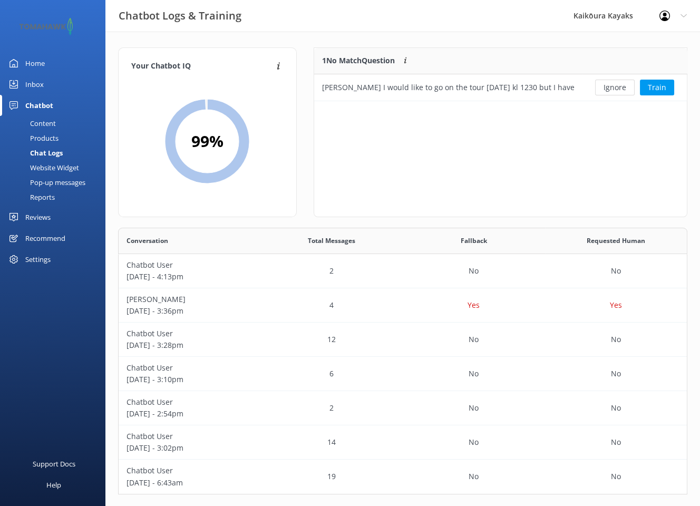
click at [47, 166] on div "Website Widget" at bounding box center [42, 167] width 73 height 15
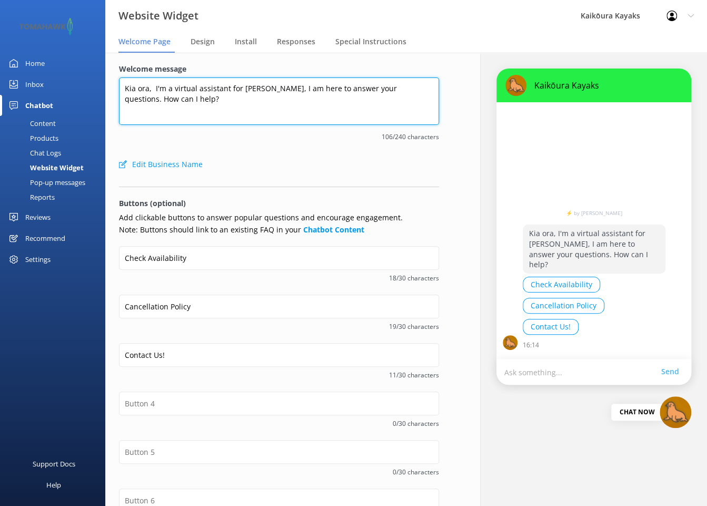
click at [152, 88] on textarea "Kia ora, I'm a virtual assistant for Kaikōura Kayaks, I am here to answer your …" at bounding box center [279, 100] width 320 height 47
